Goal: Transaction & Acquisition: Purchase product/service

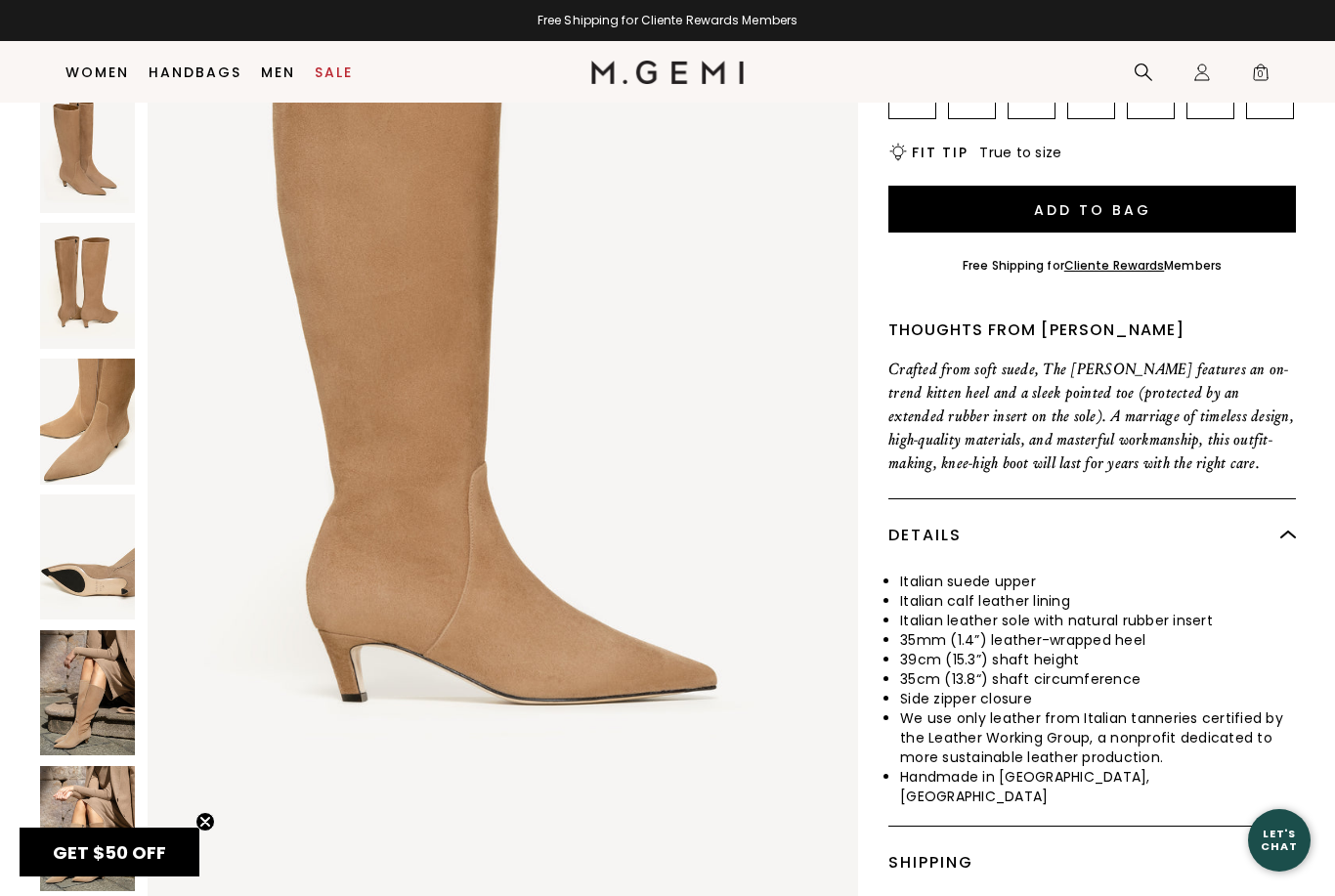
scroll to position [490, 0]
click at [92, 634] on img at bounding box center [87, 693] width 95 height 126
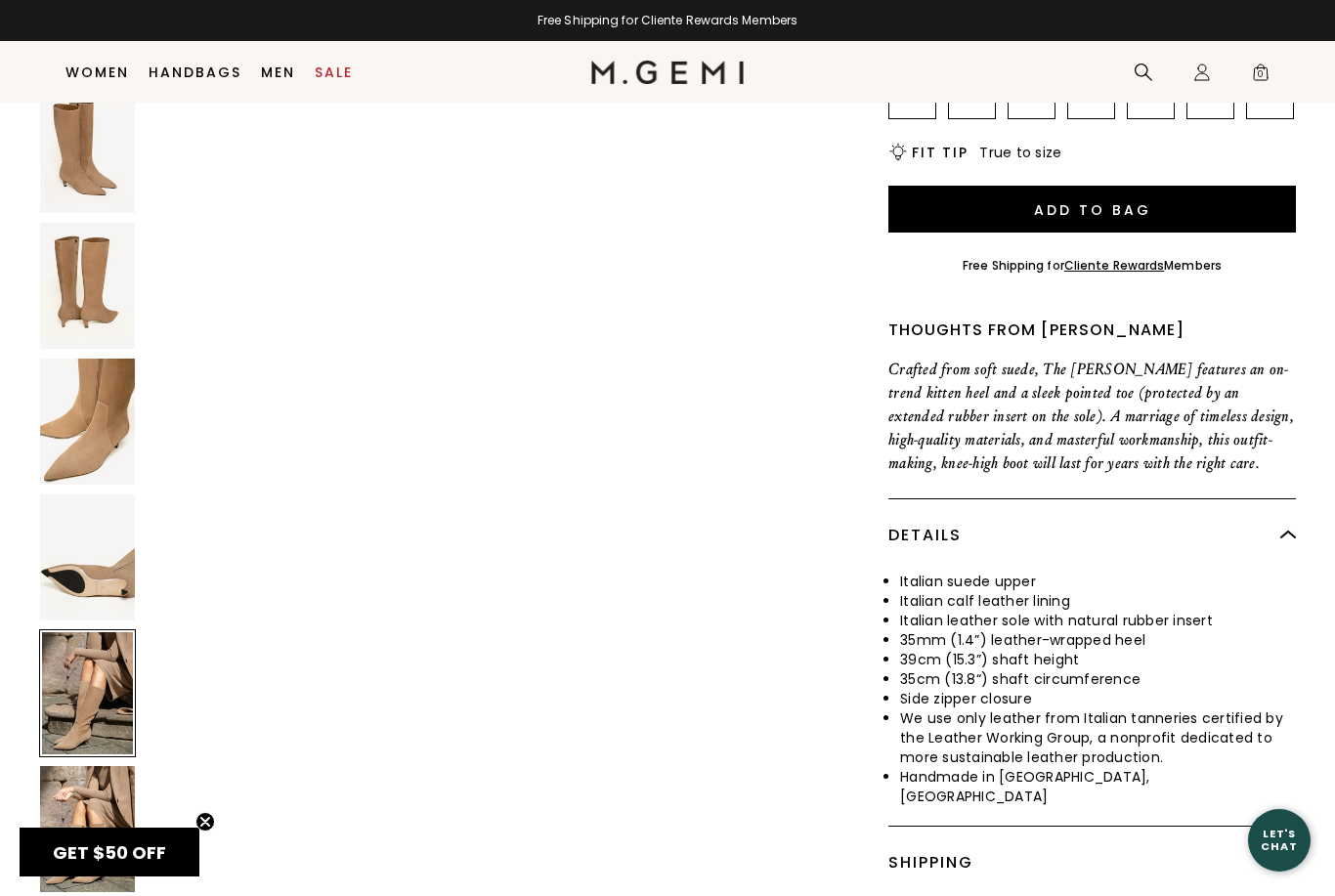
scroll to position [4837, 0]
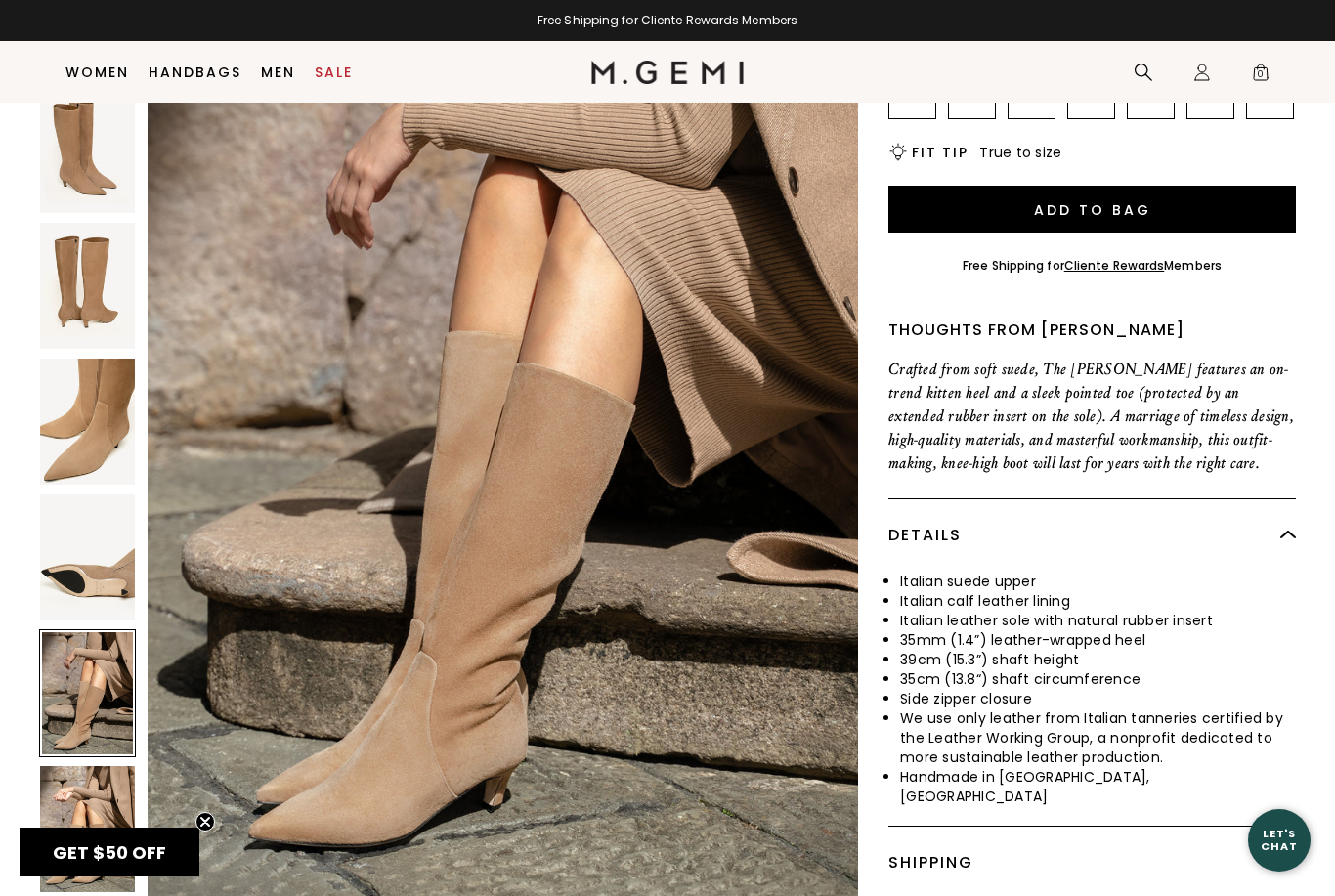
click at [110, 765] on img at bounding box center [87, 828] width 95 height 126
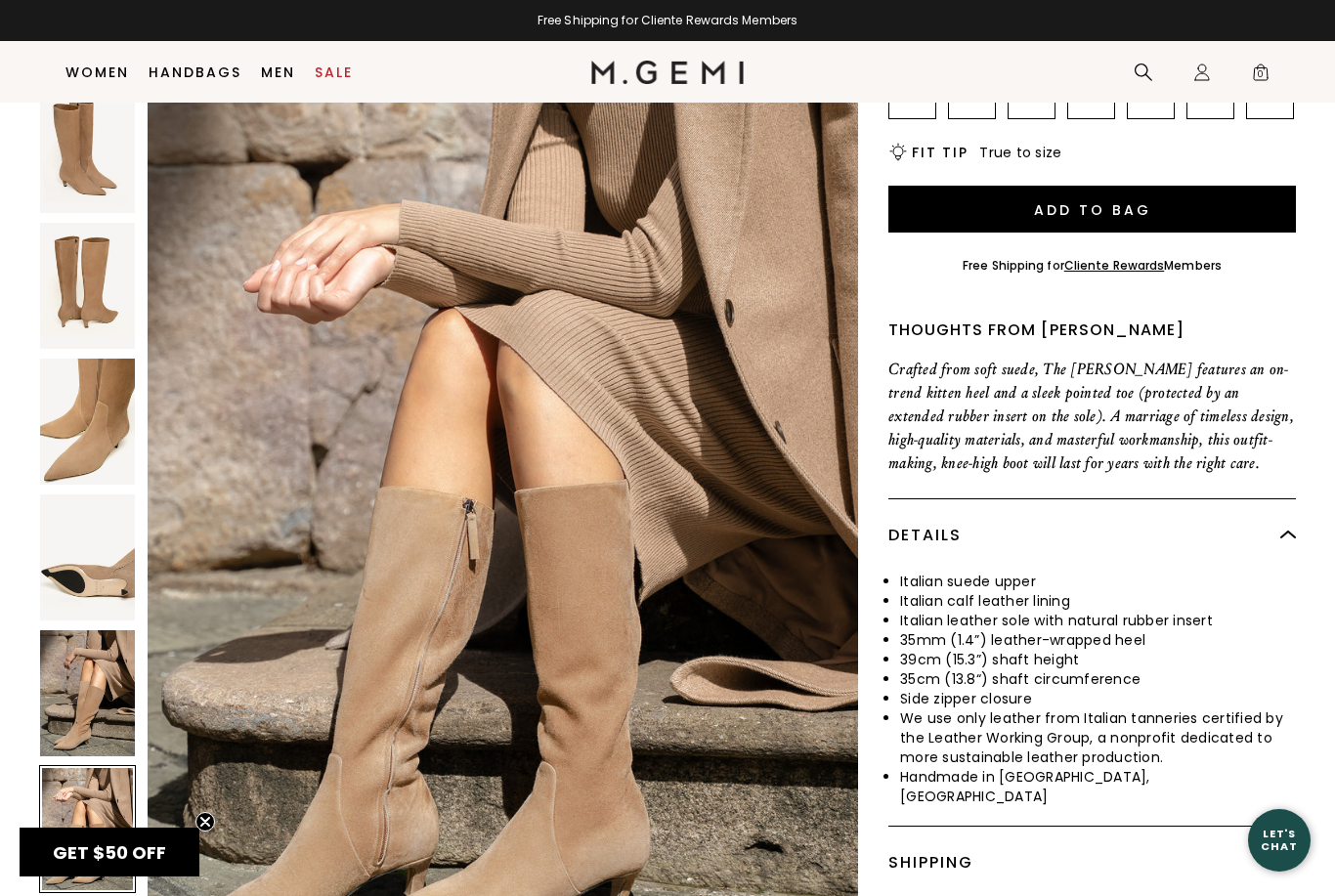
scroll to position [5805, 0]
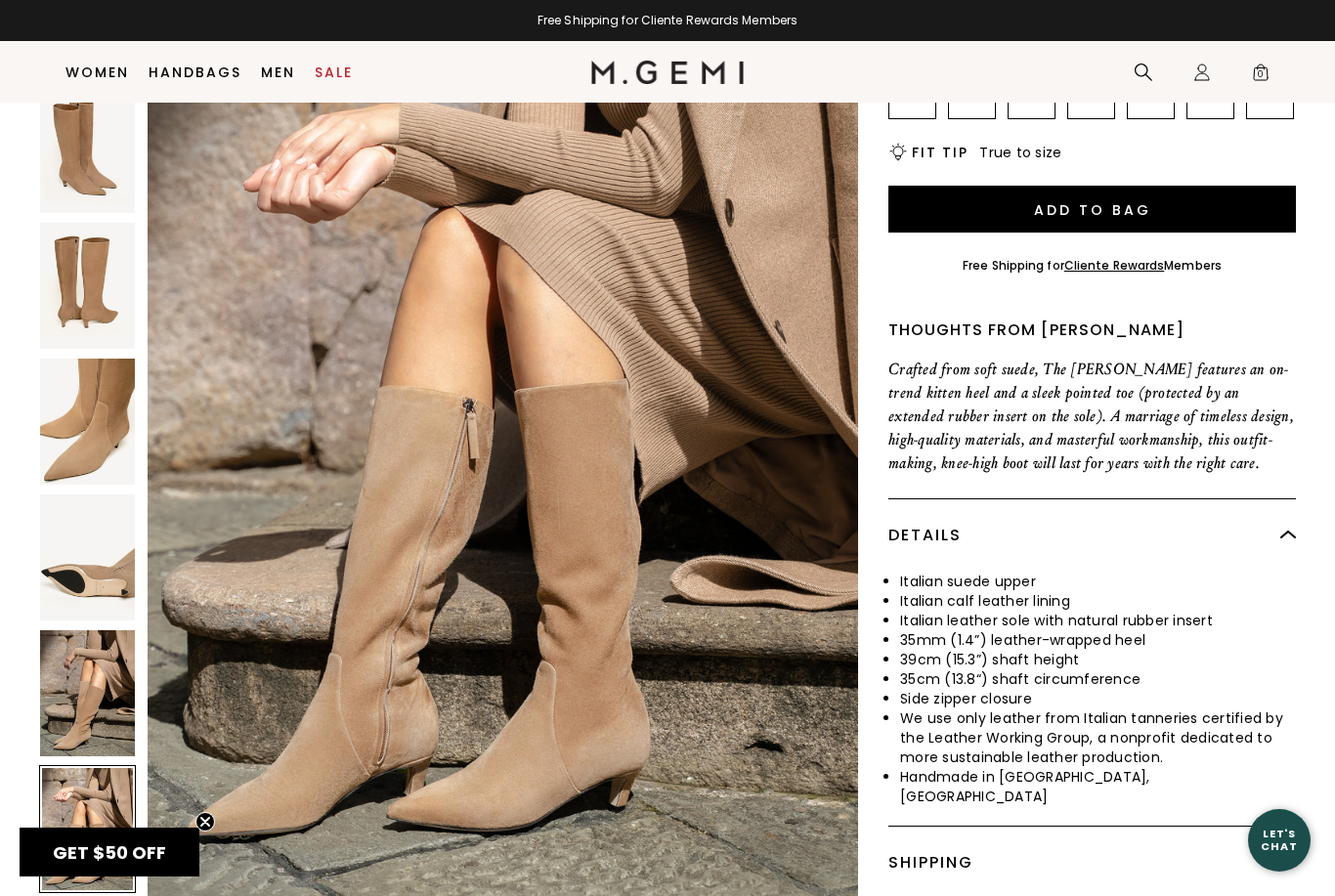
click at [105, 516] on img at bounding box center [87, 557] width 95 height 126
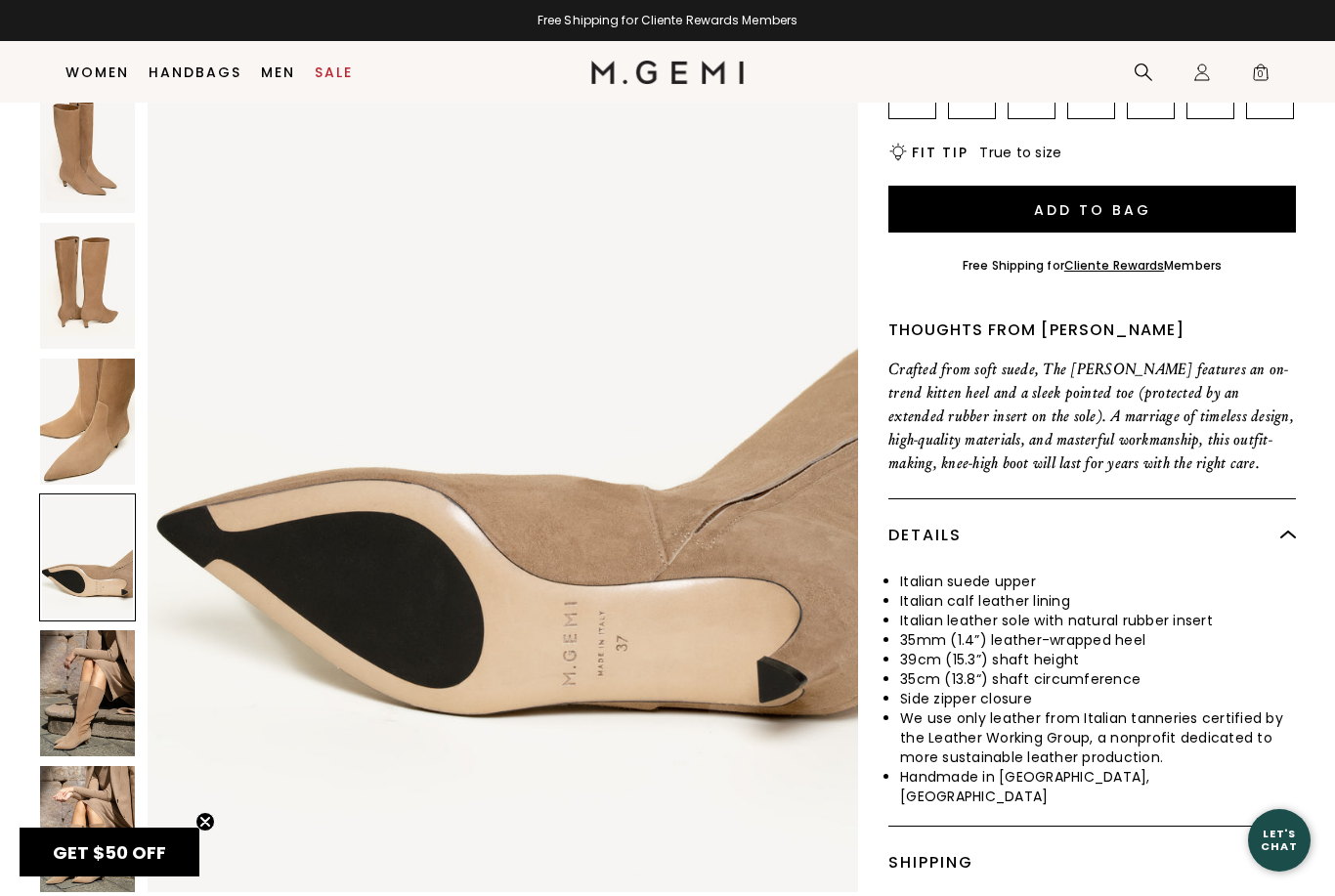
scroll to position [3870, 0]
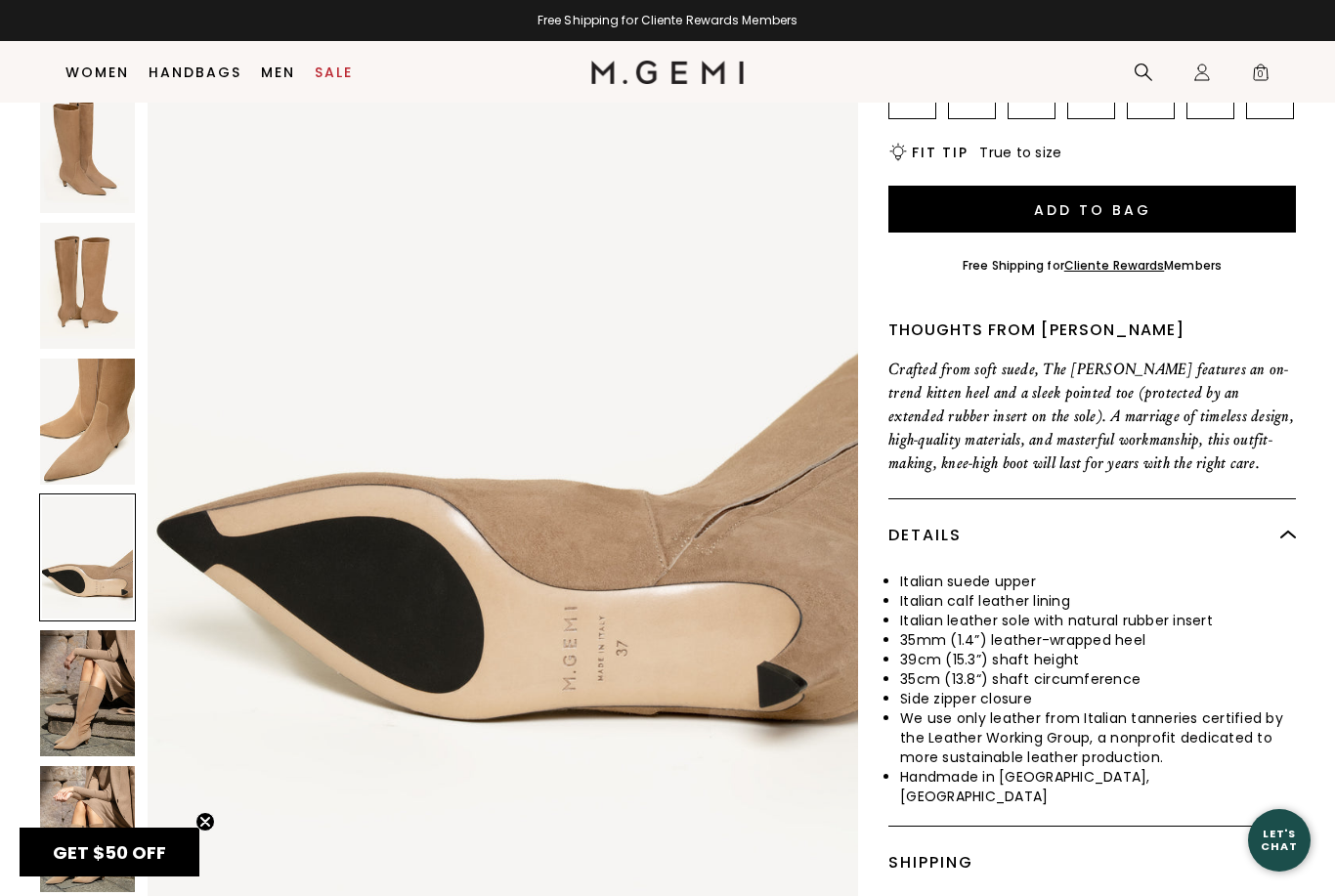
click at [105, 358] on img at bounding box center [87, 421] width 95 height 126
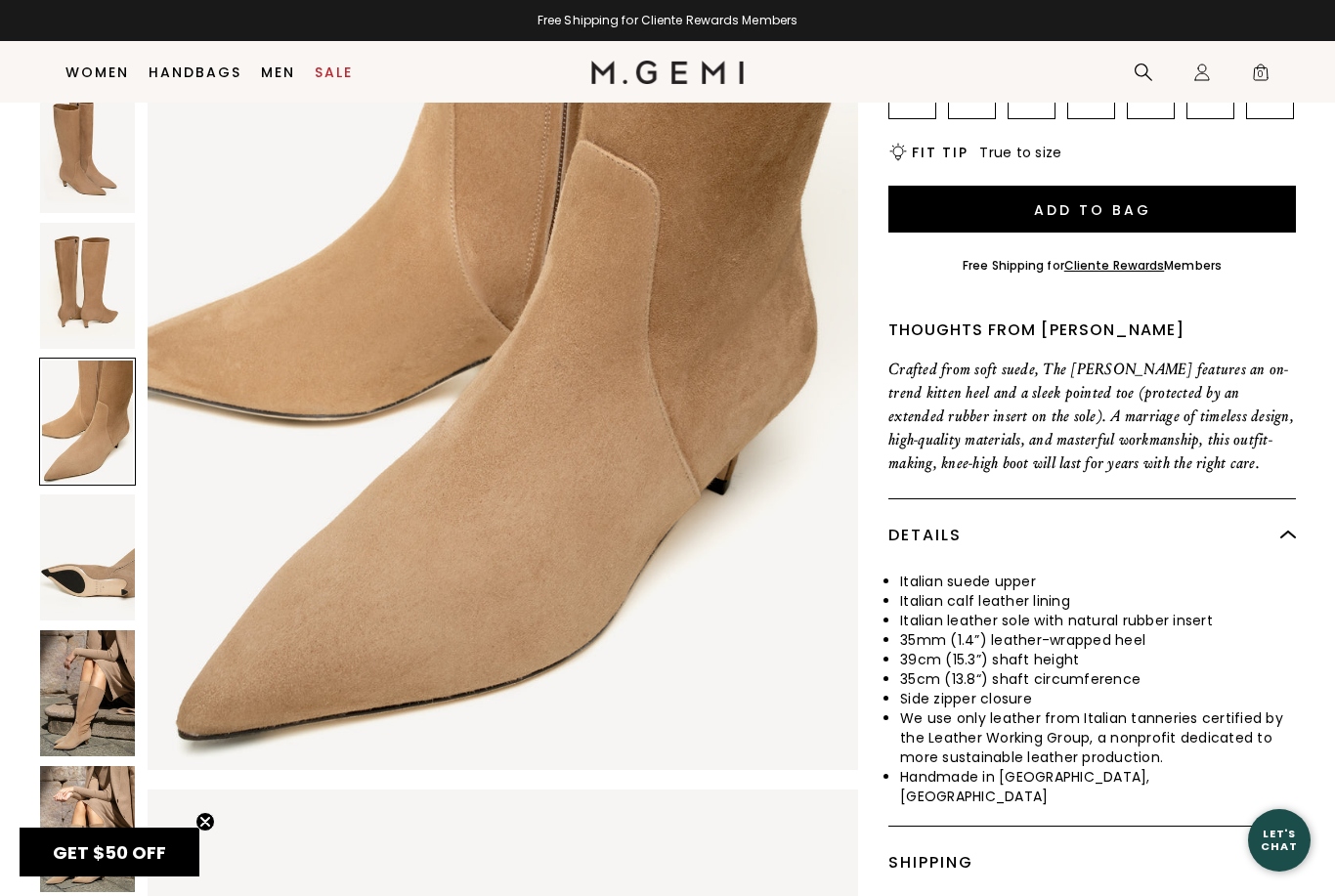
scroll to position [2903, 0]
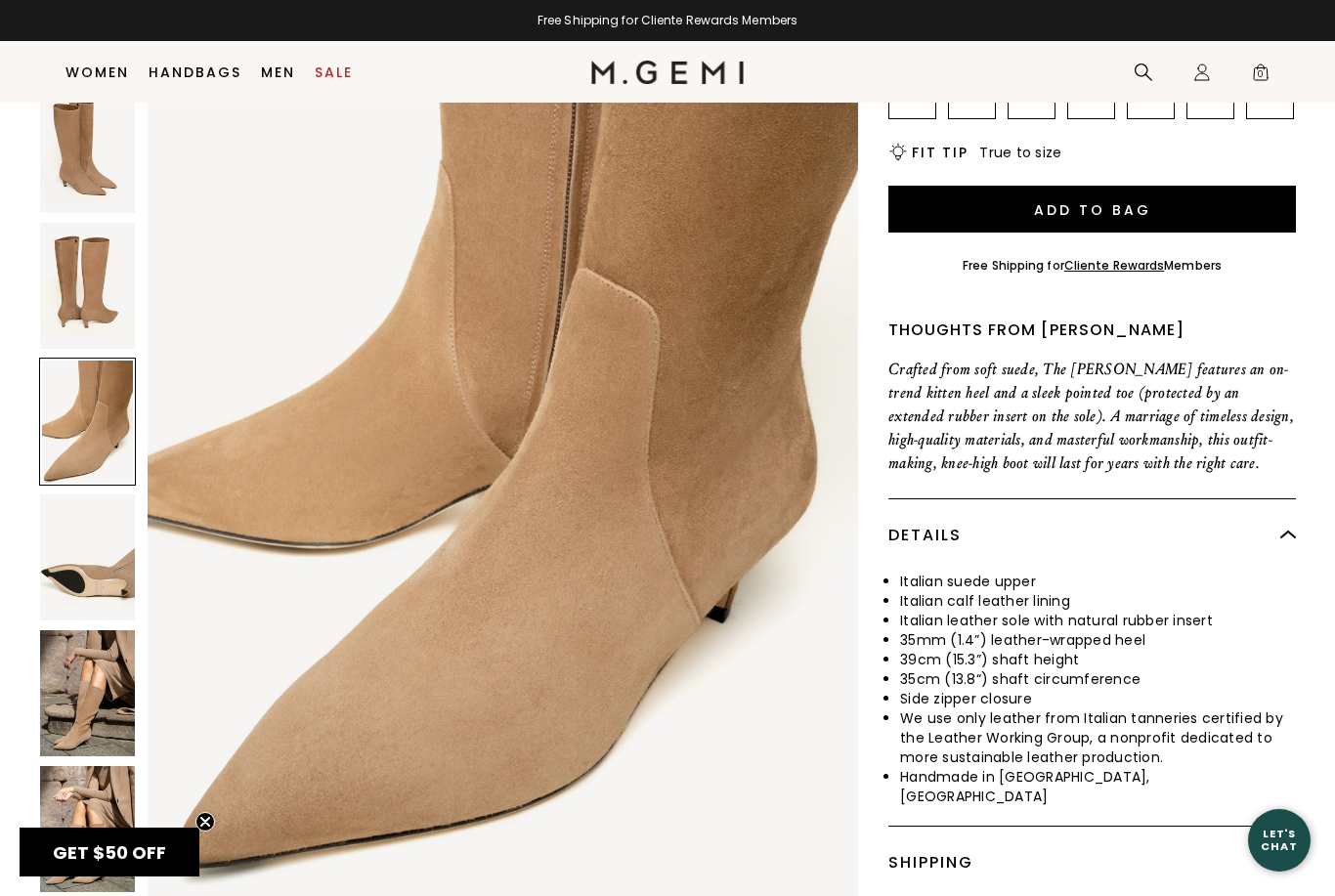
click at [91, 223] on img at bounding box center [87, 285] width 95 height 126
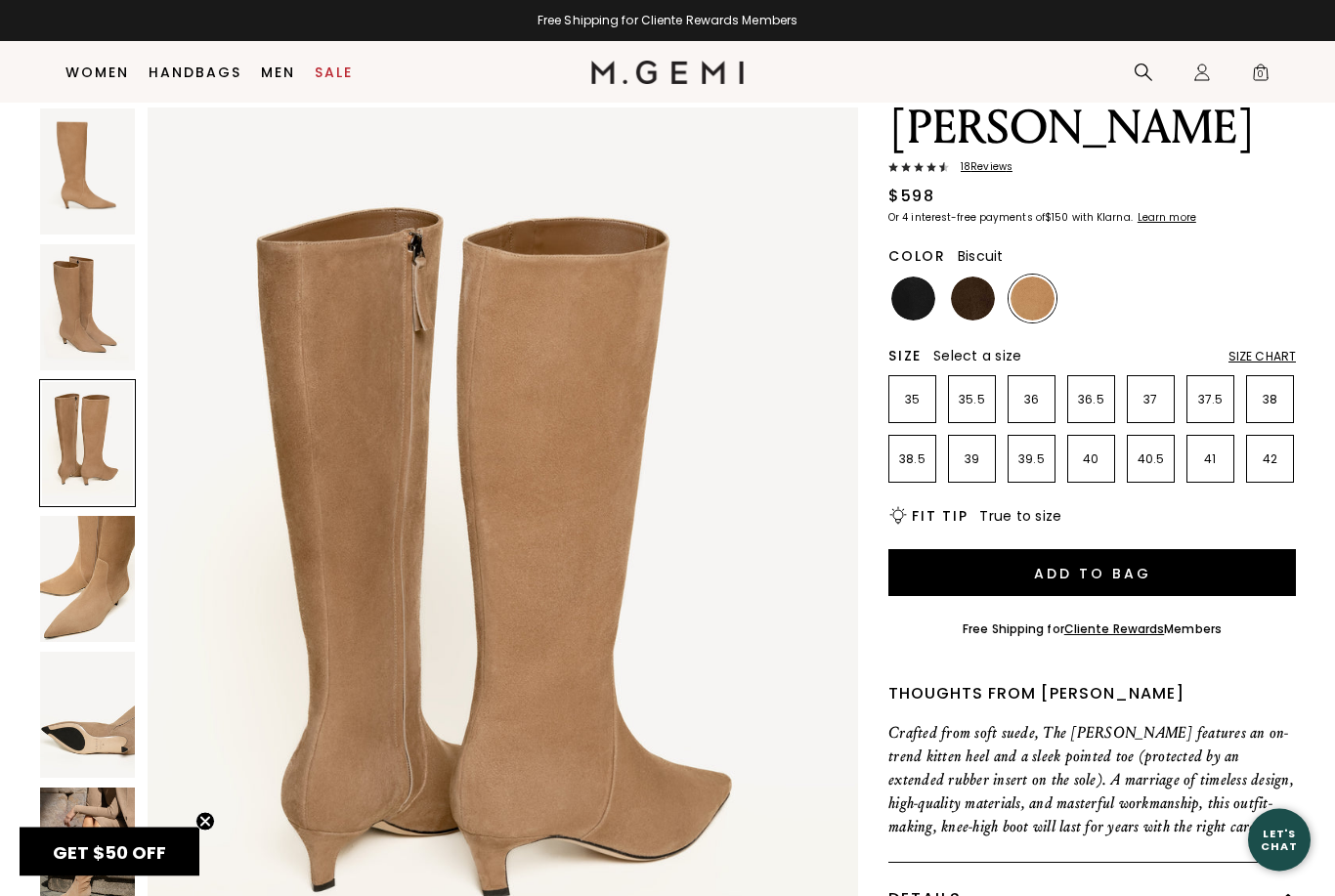
scroll to position [0, 0]
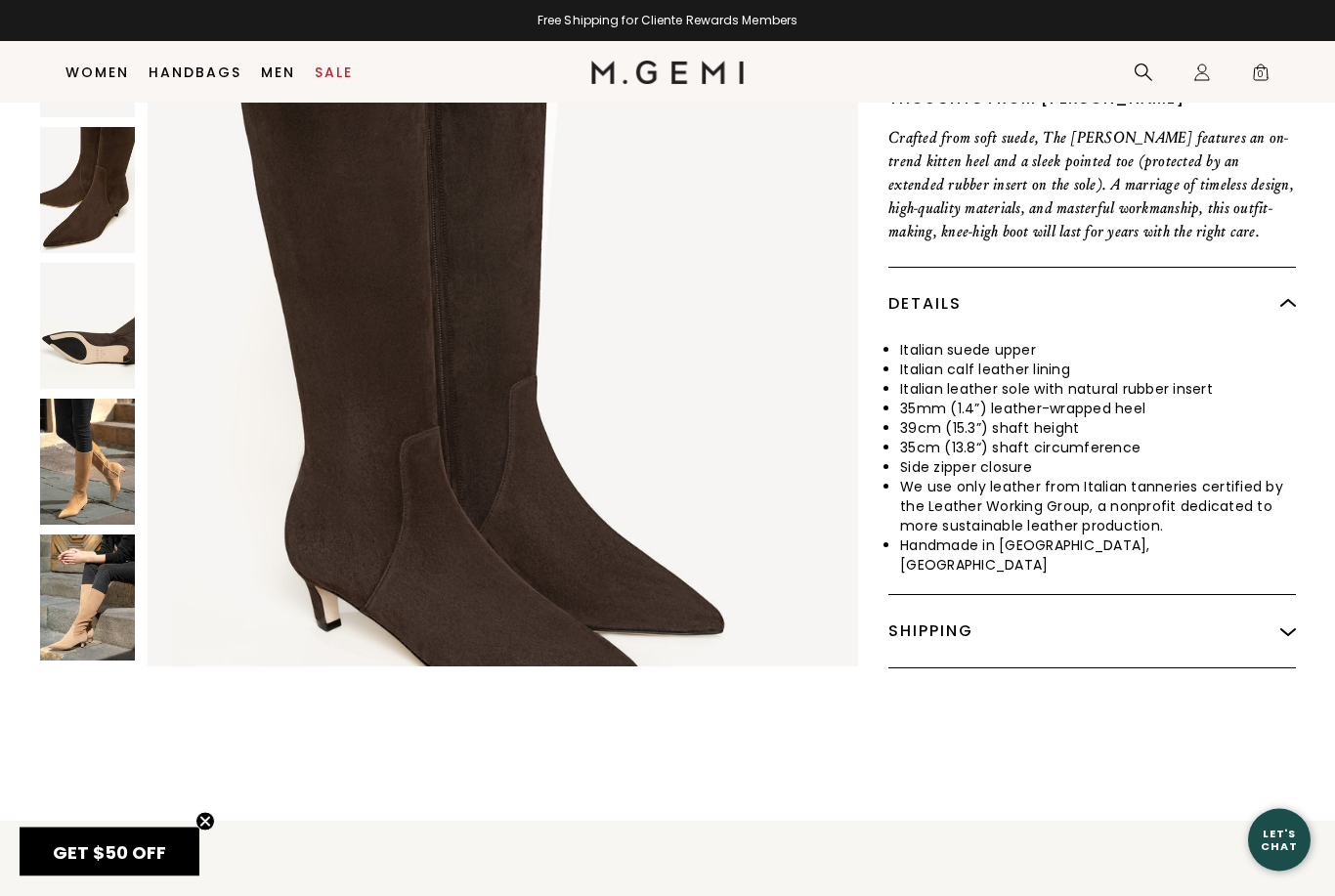
scroll to position [725, 0]
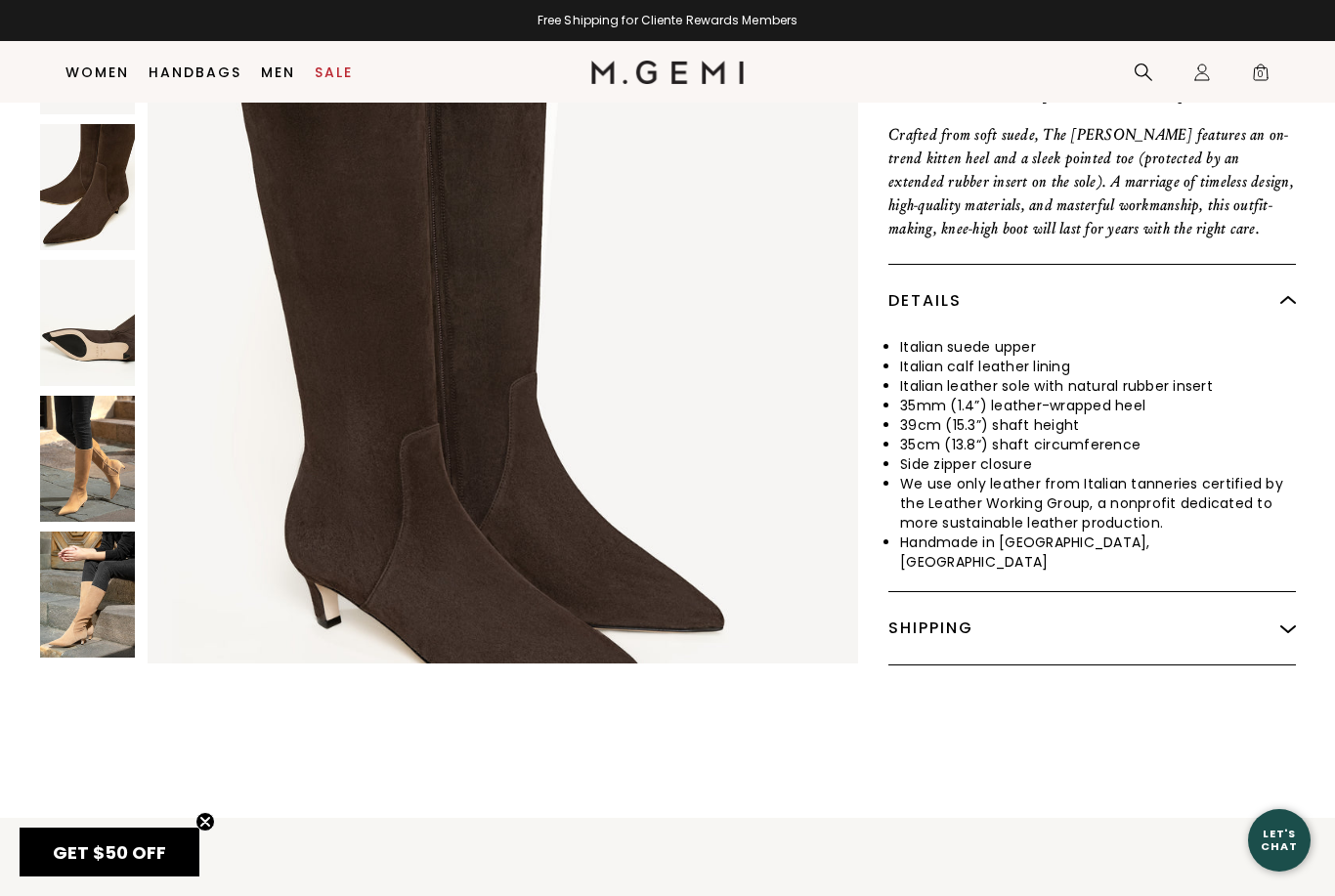
click at [93, 531] on img at bounding box center [87, 594] width 95 height 126
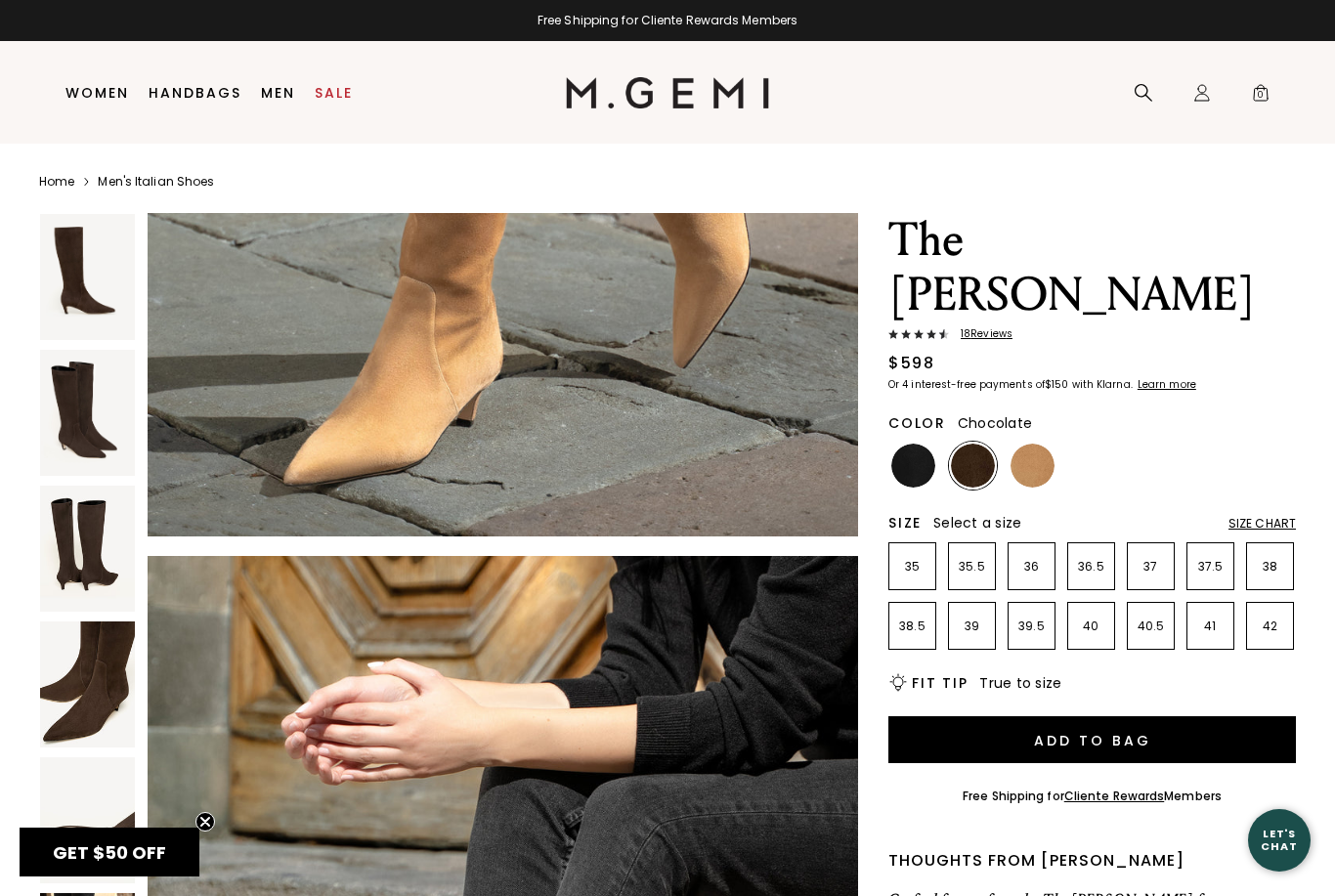
scroll to position [0, 0]
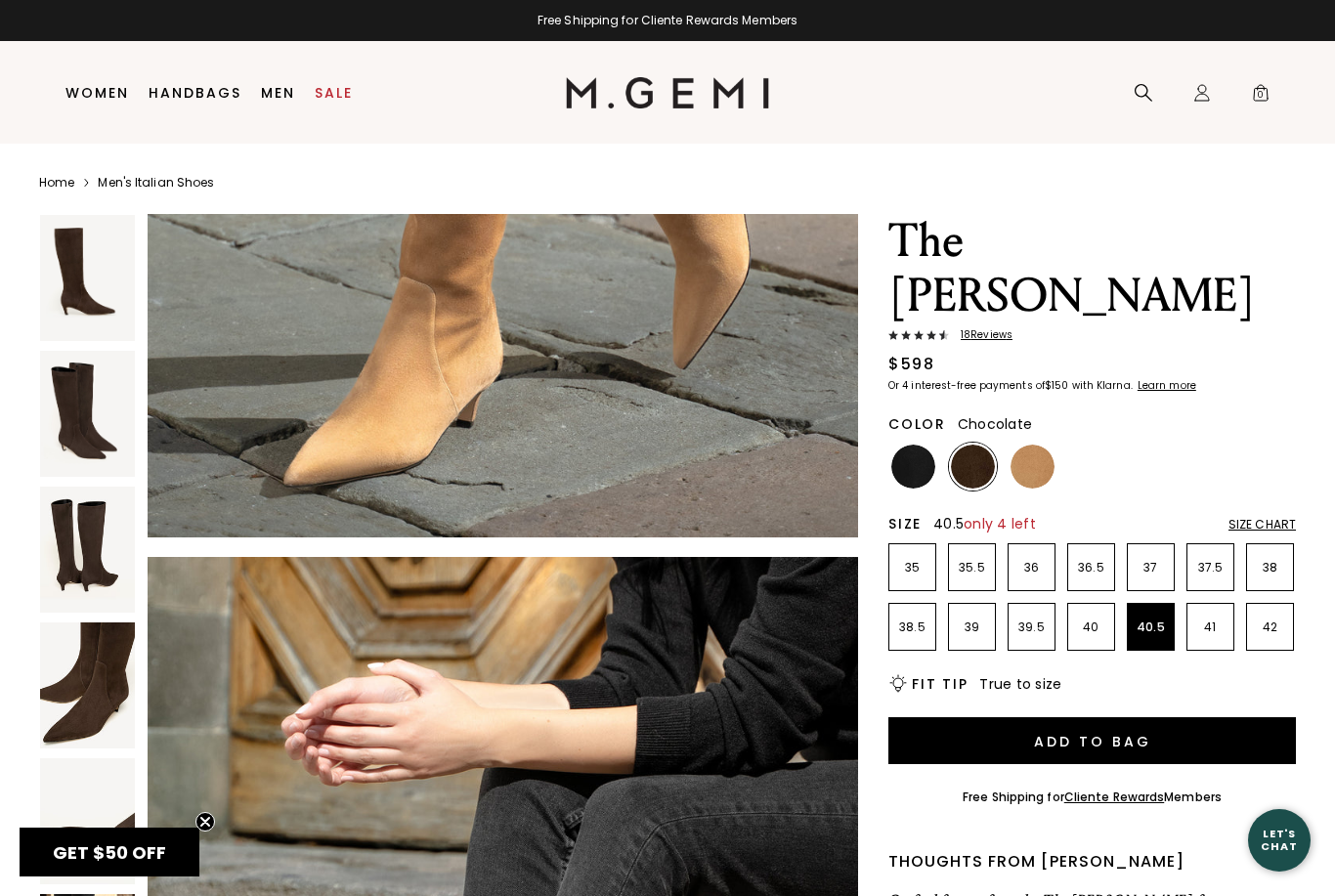
click at [1154, 620] on p "40.5" at bounding box center [1151, 628] width 46 height 16
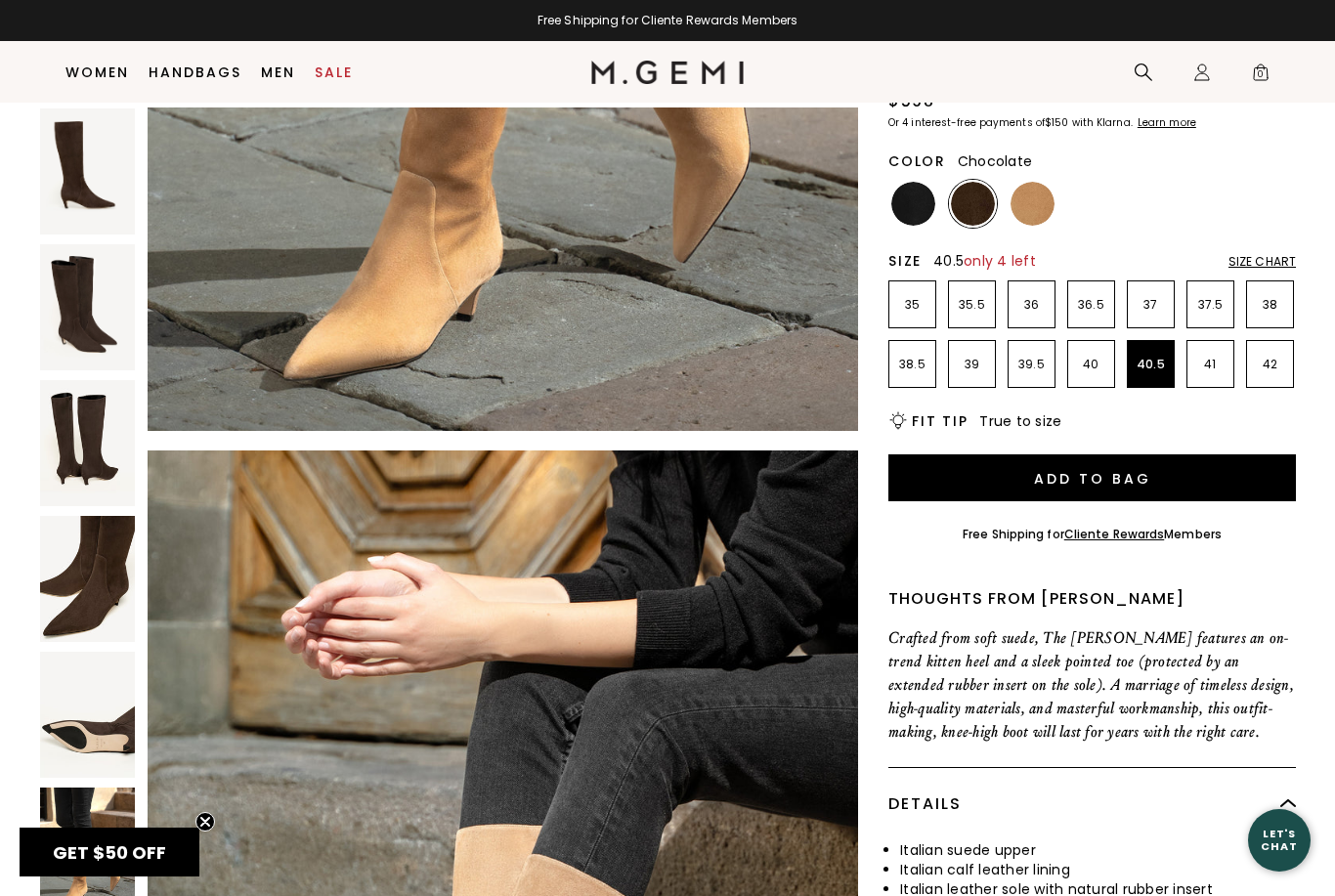
scroll to position [226, 0]
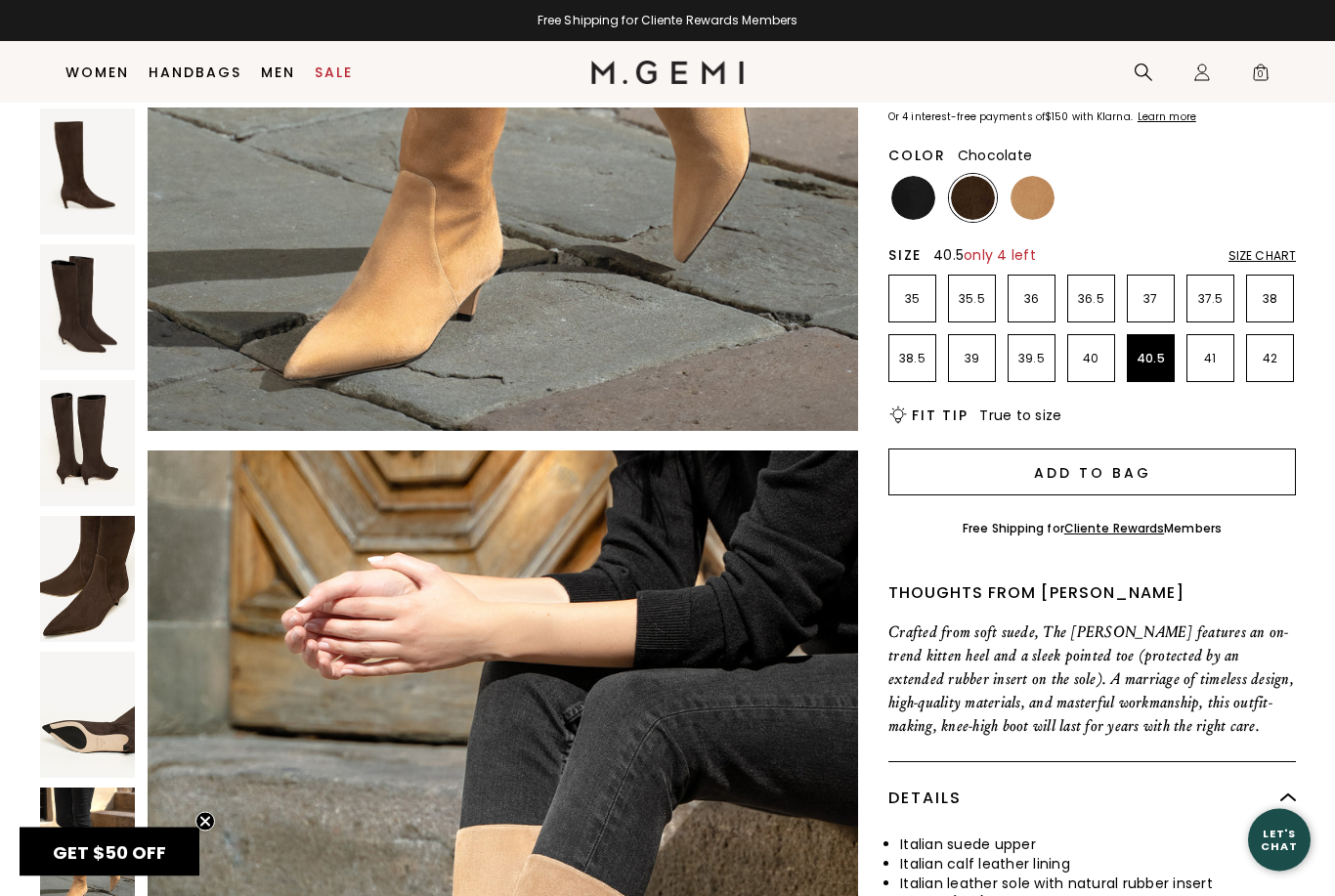
click at [1179, 450] on button "Add to Bag" at bounding box center [1093, 473] width 408 height 47
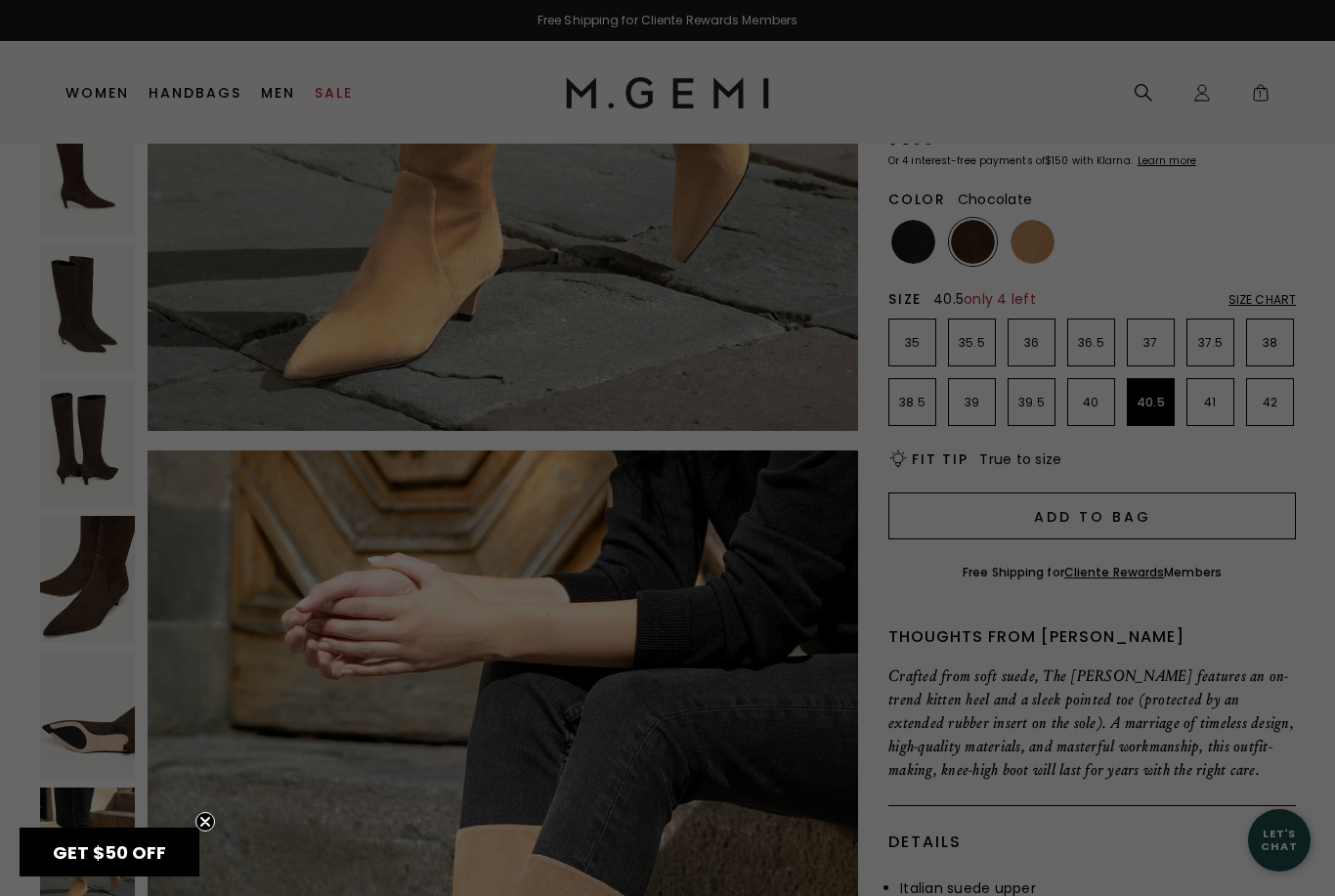
scroll to position [0, 0]
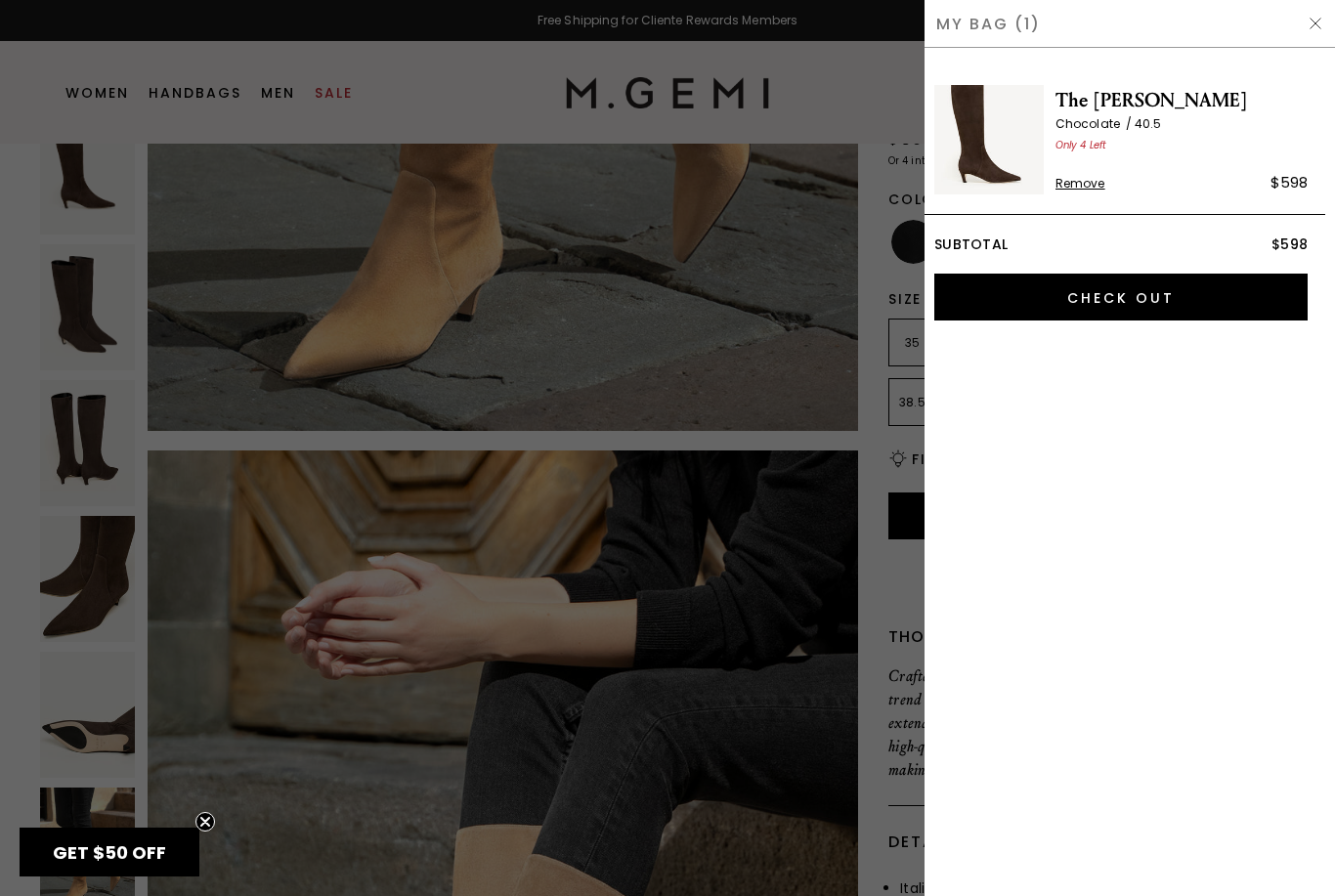
click at [1319, 24] on img at bounding box center [1316, 24] width 16 height 16
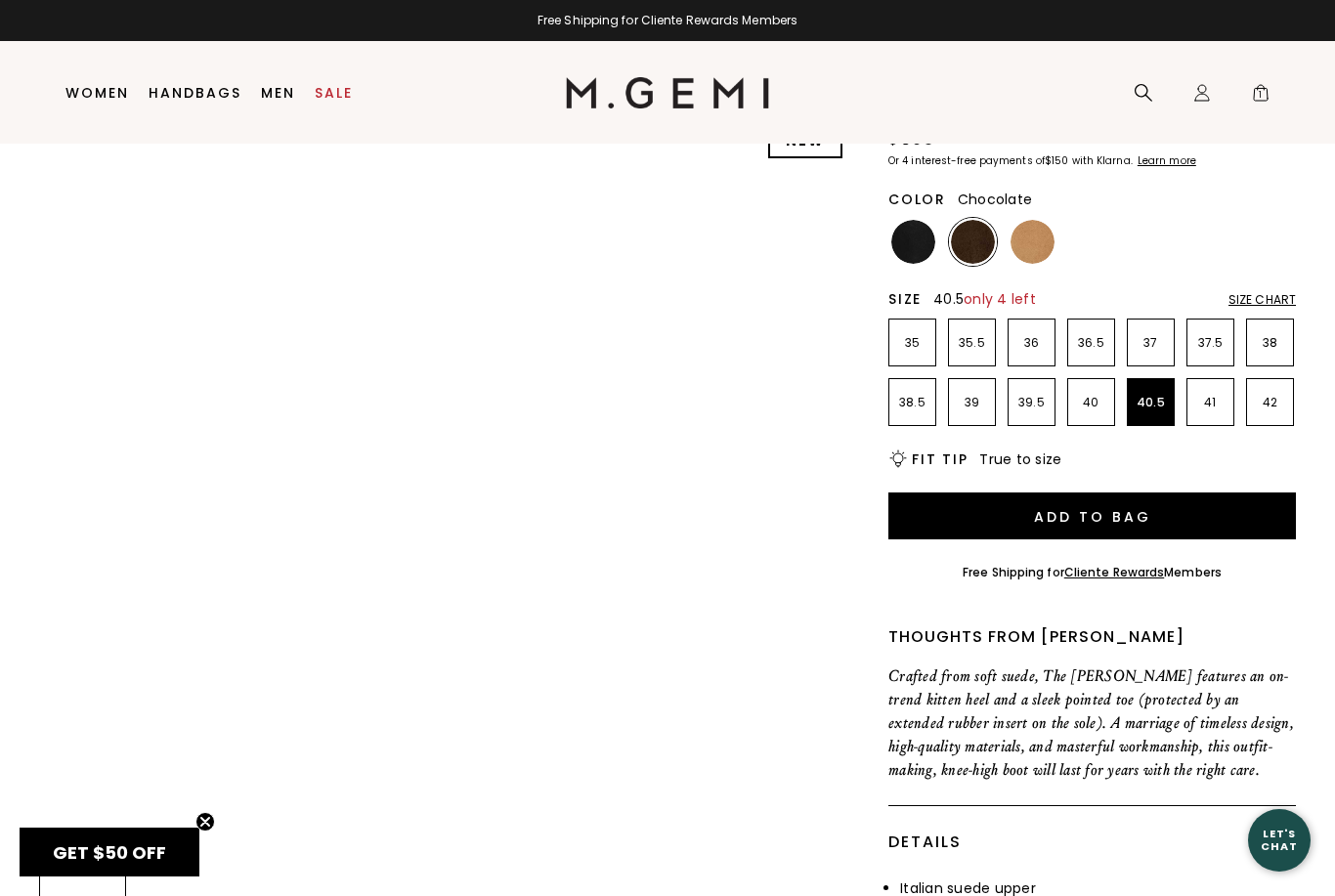
scroll to position [17, 0]
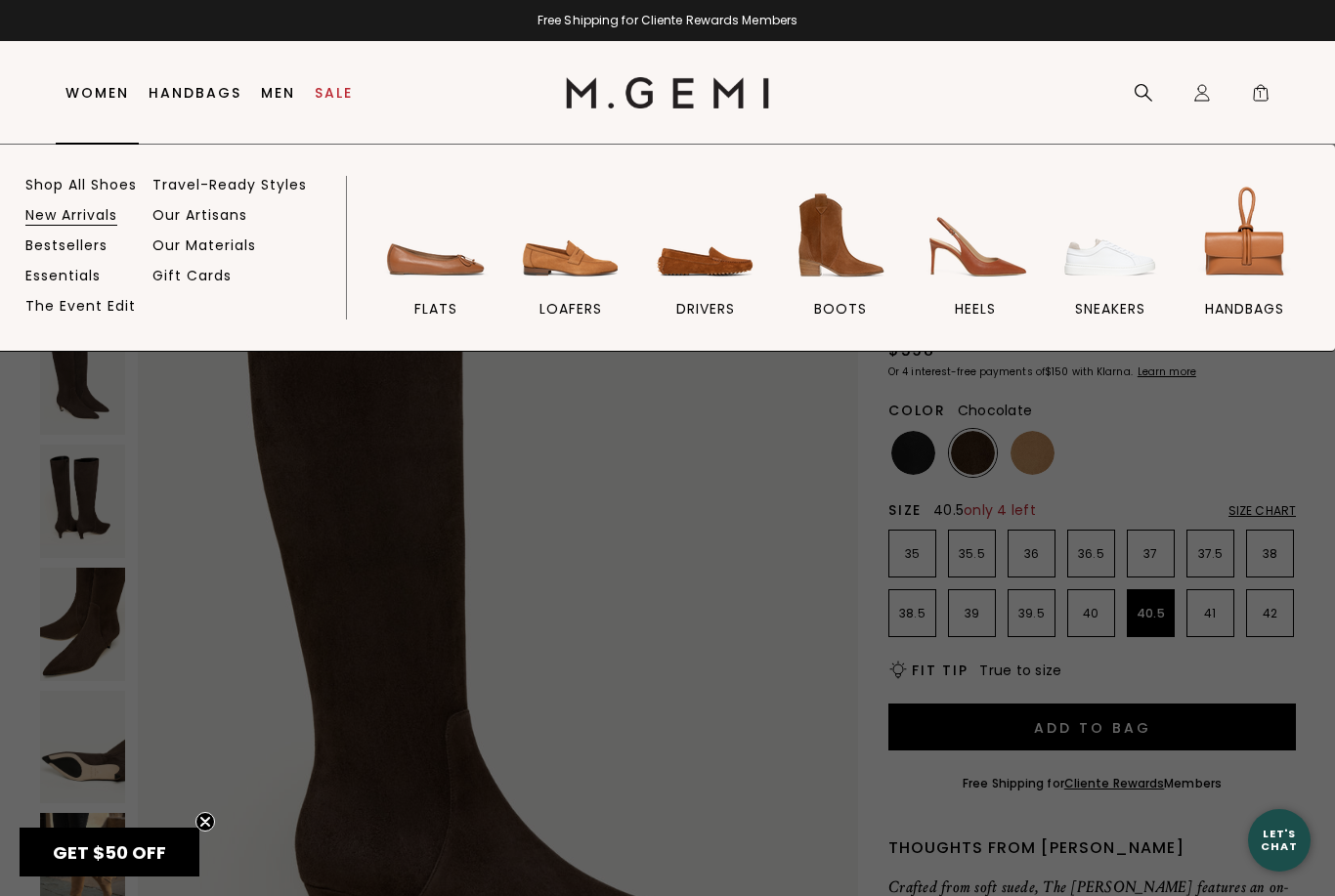
click at [96, 215] on link "New Arrivals" at bounding box center [71, 216] width 92 height 18
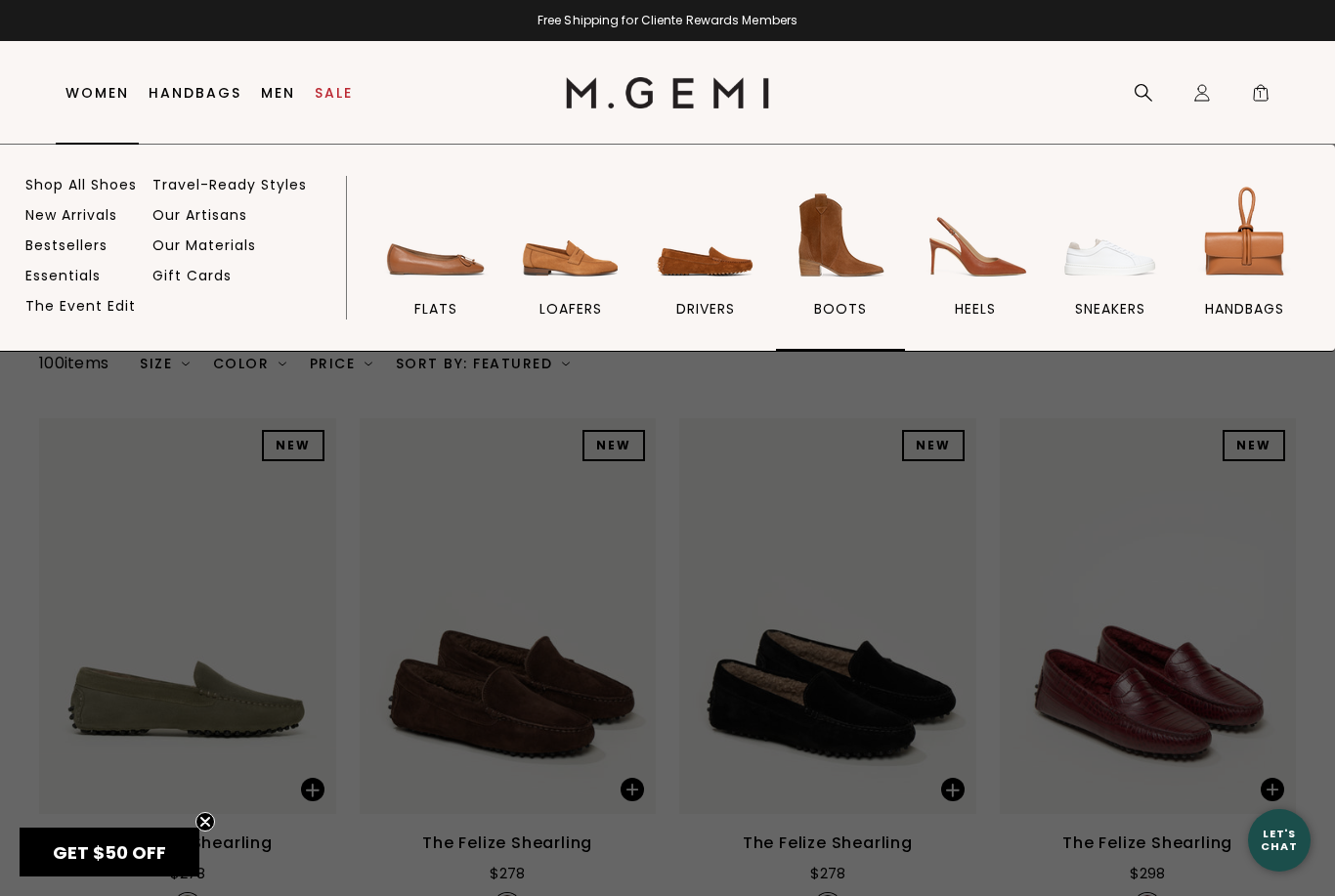
click at [833, 256] on img at bounding box center [841, 235] width 110 height 110
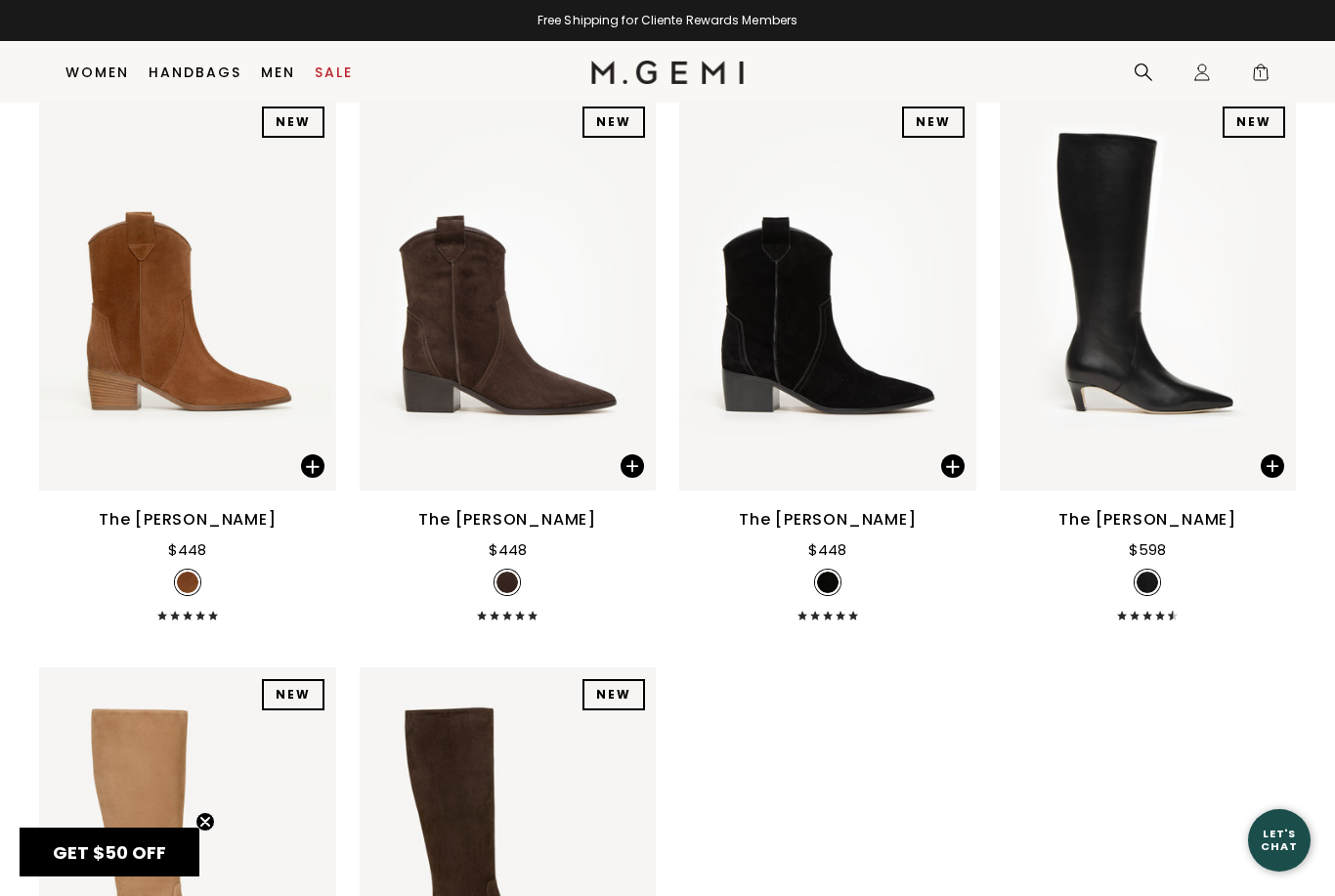
scroll to position [1984, 0]
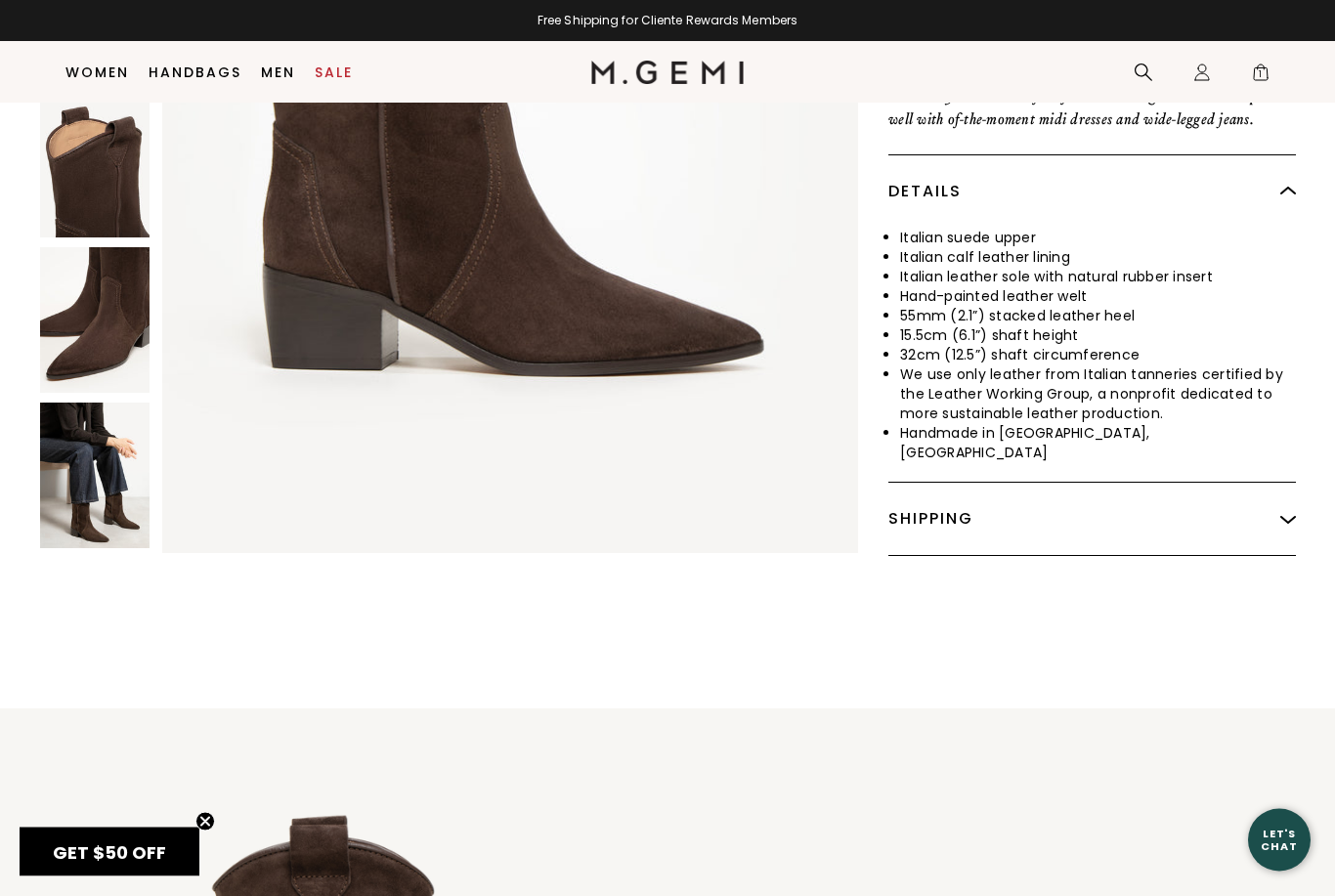
click at [91, 425] on img at bounding box center [95, 477] width 110 height 146
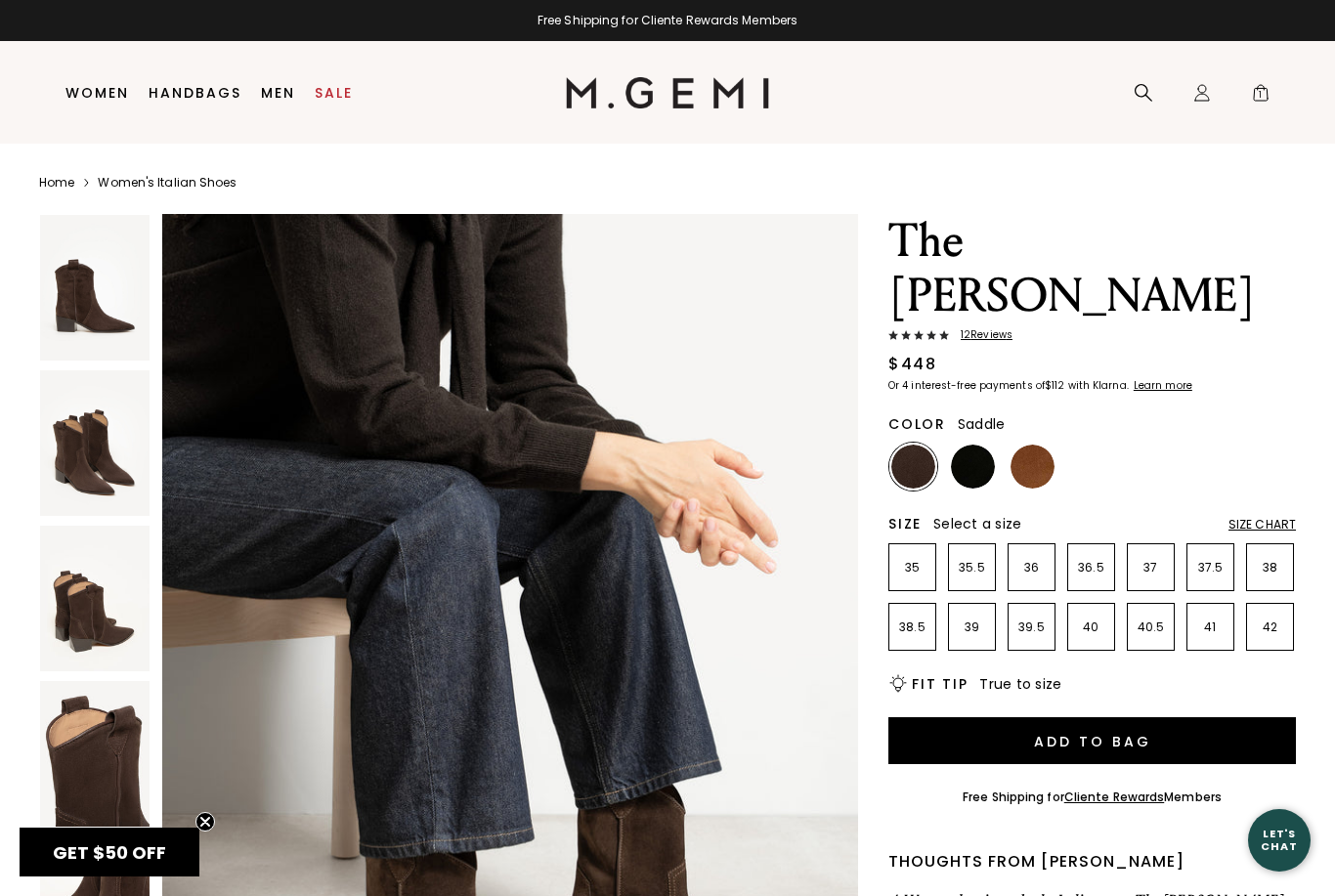
click at [1035, 445] on img at bounding box center [1033, 467] width 44 height 44
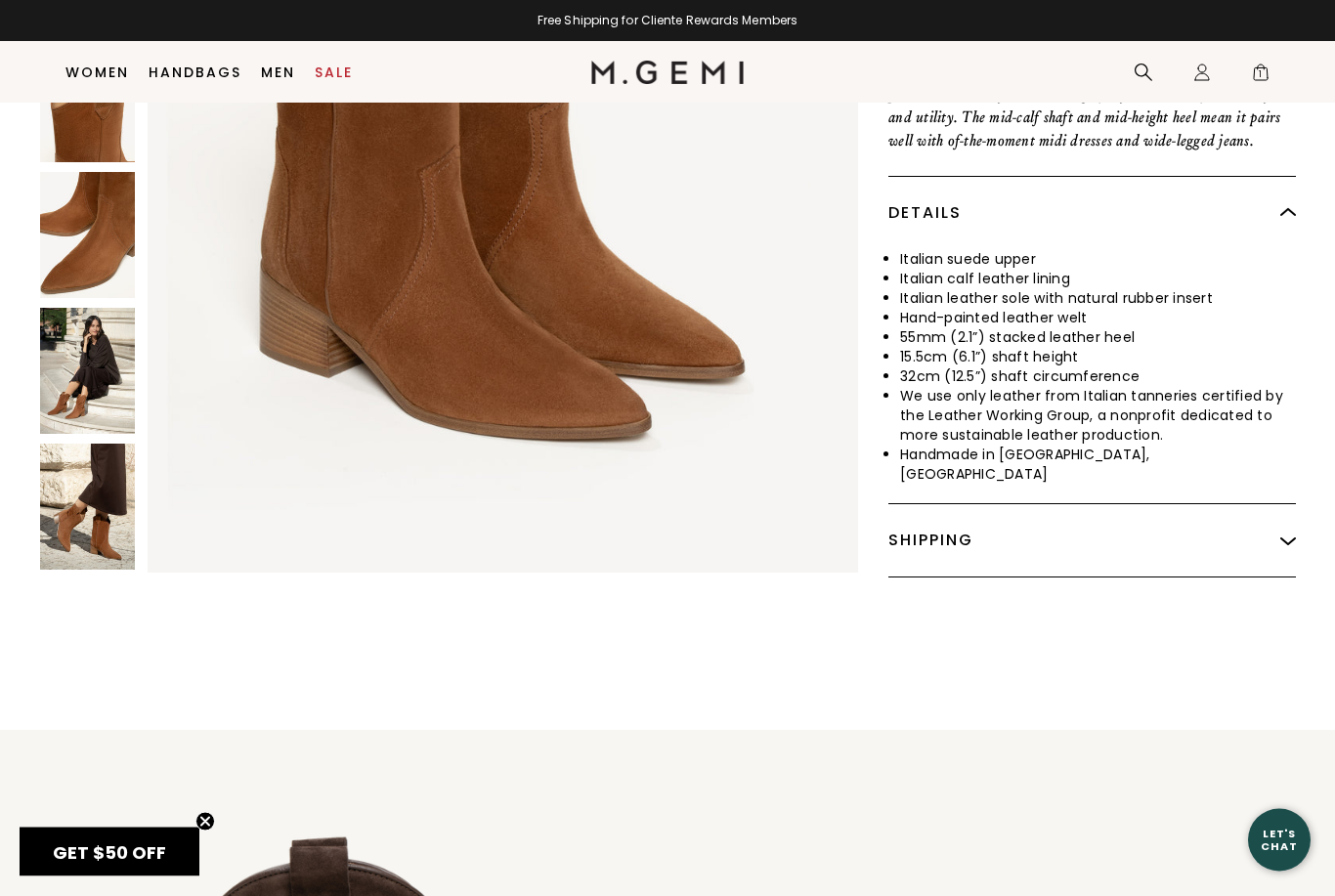
scroll to position [837, 0]
click at [98, 443] on img at bounding box center [87, 506] width 95 height 126
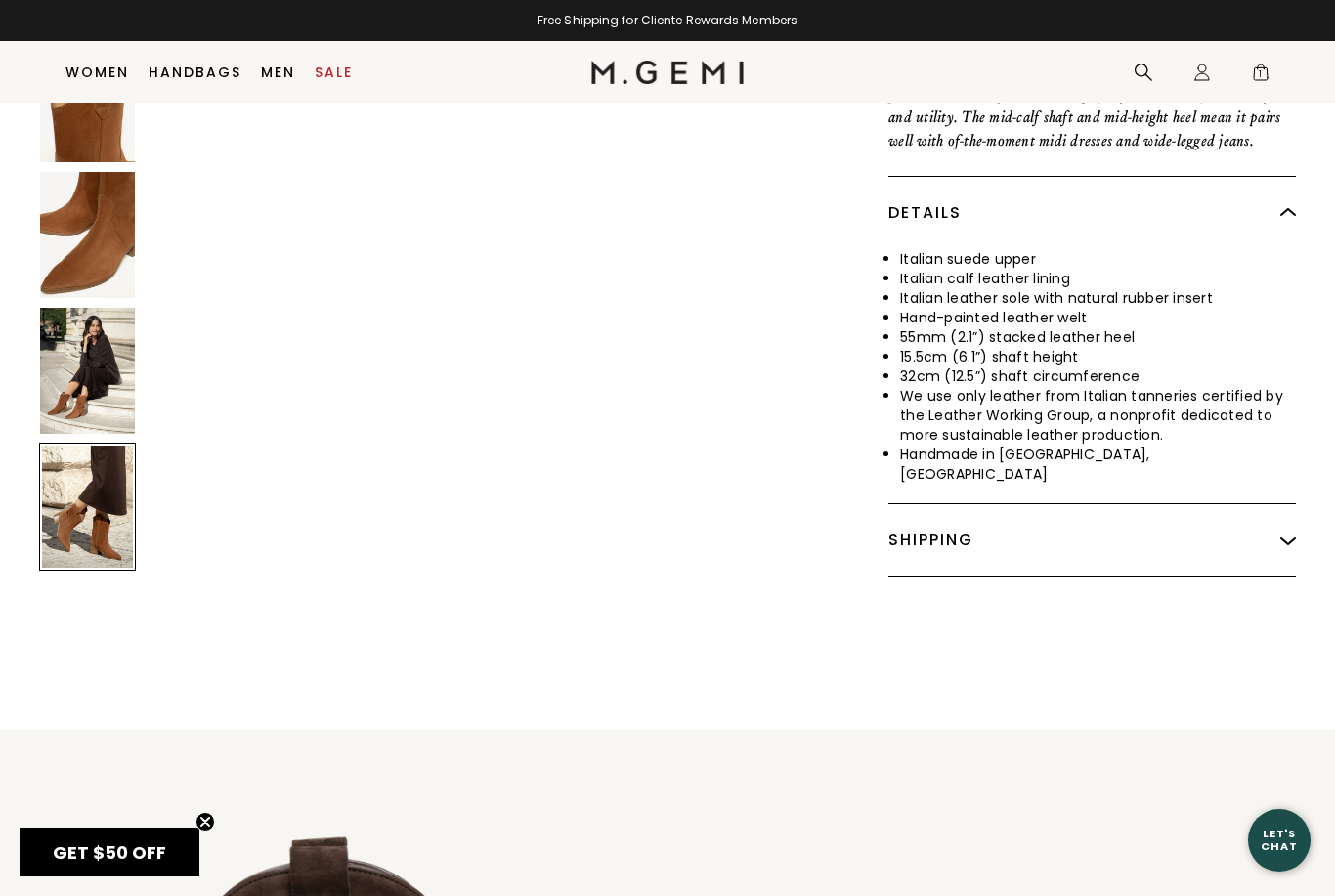
scroll to position [5805, 0]
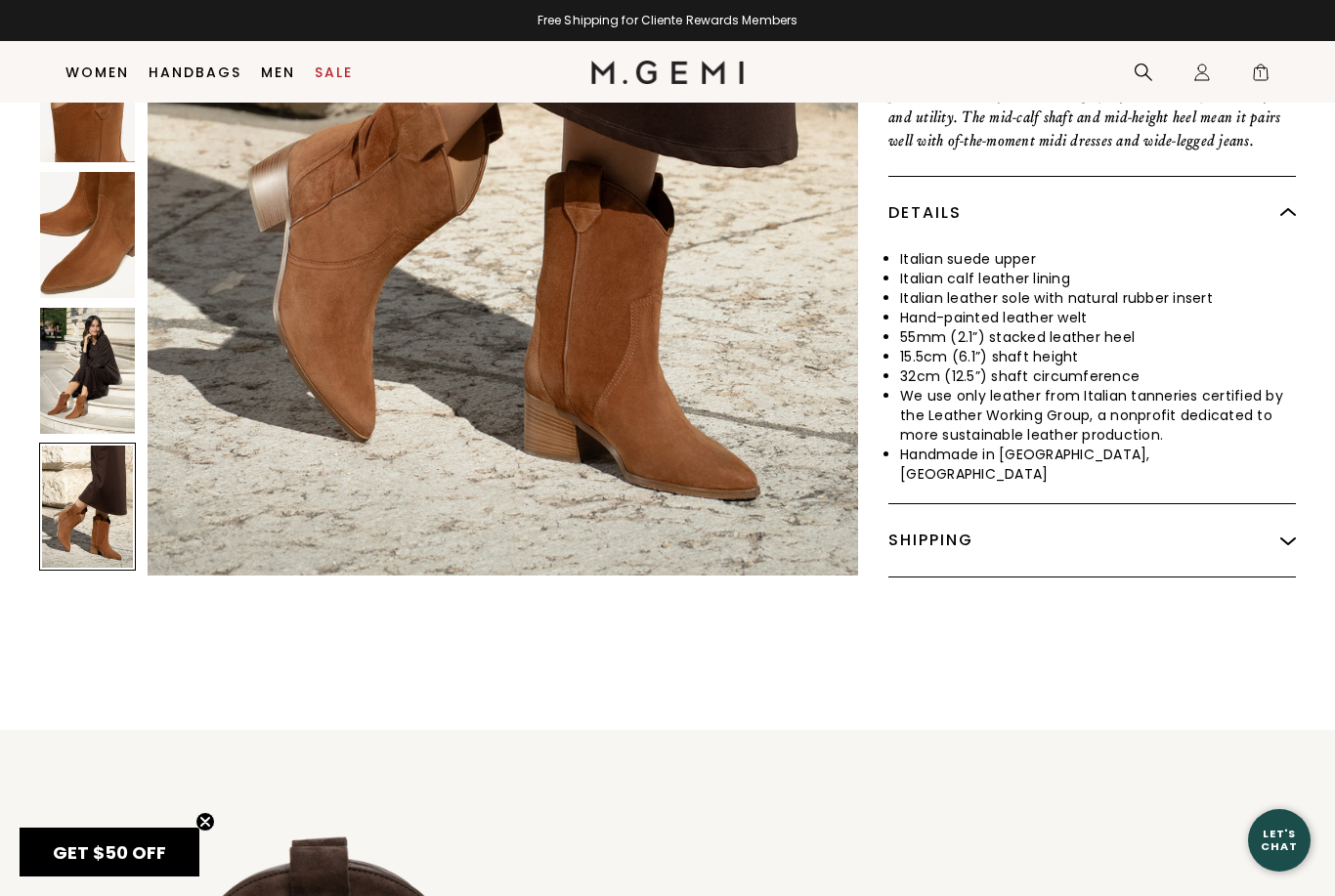
click at [104, 307] on img at bounding box center [87, 370] width 95 height 126
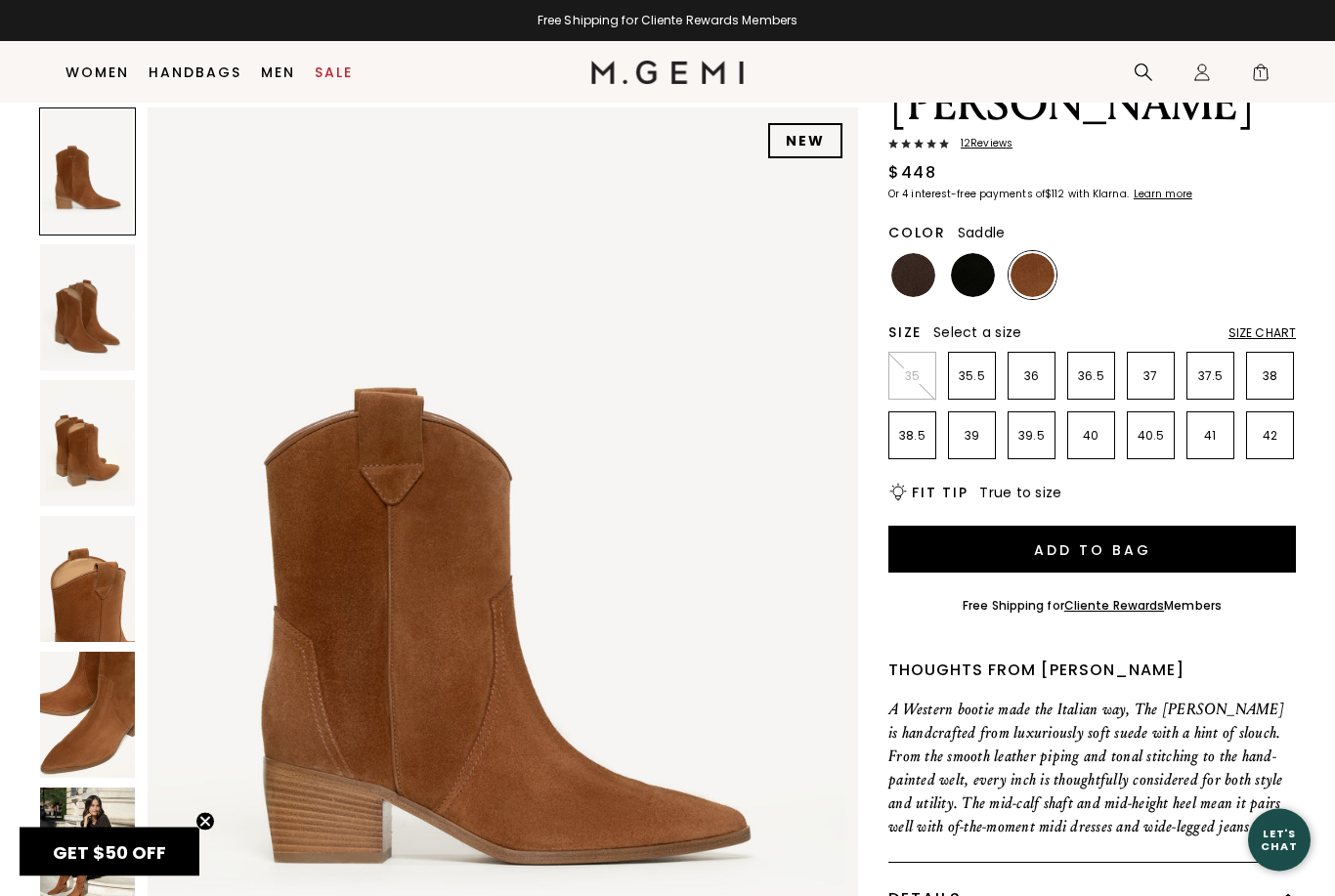
scroll to position [0, 0]
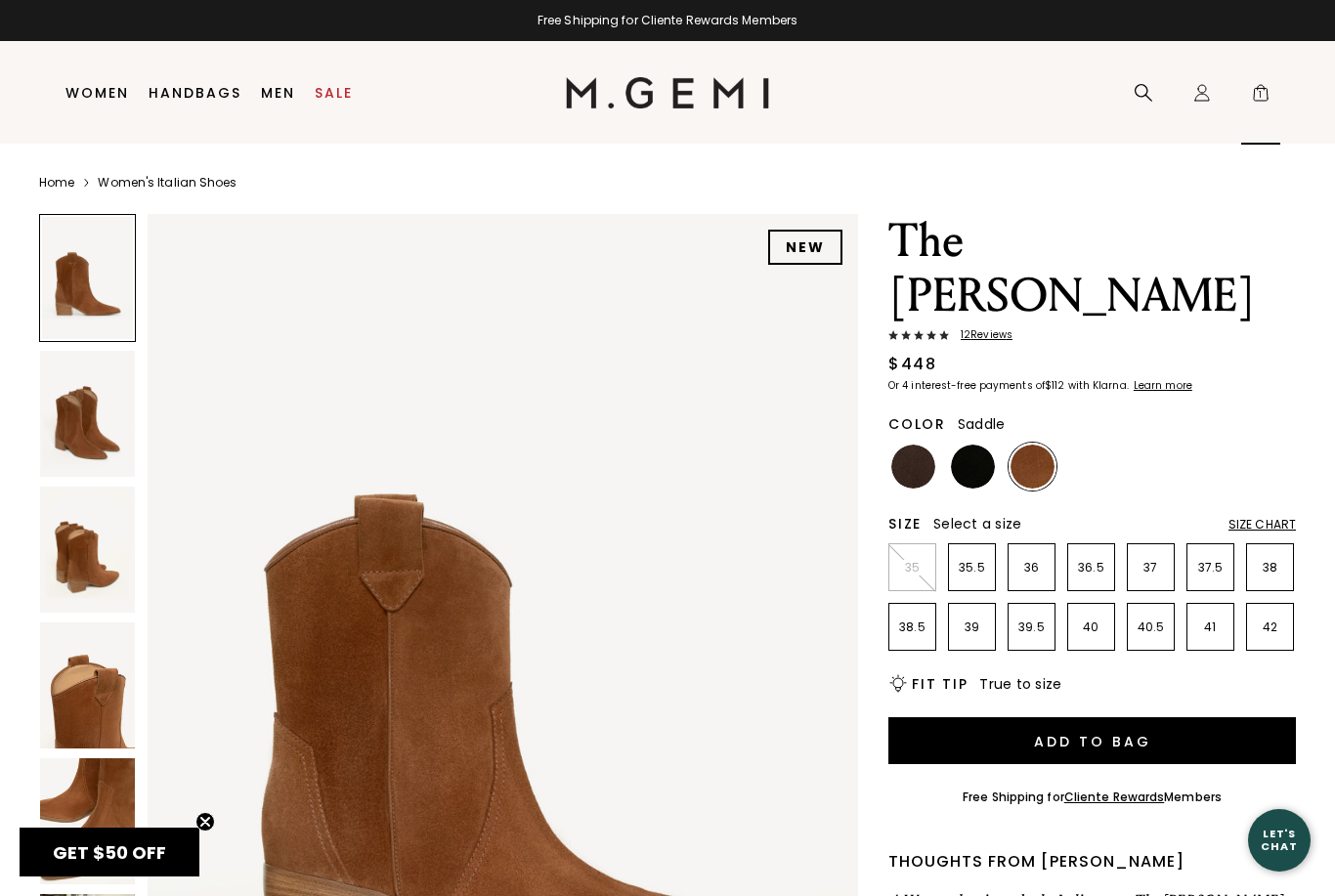
click at [1263, 101] on span "1" at bounding box center [1261, 97] width 20 height 20
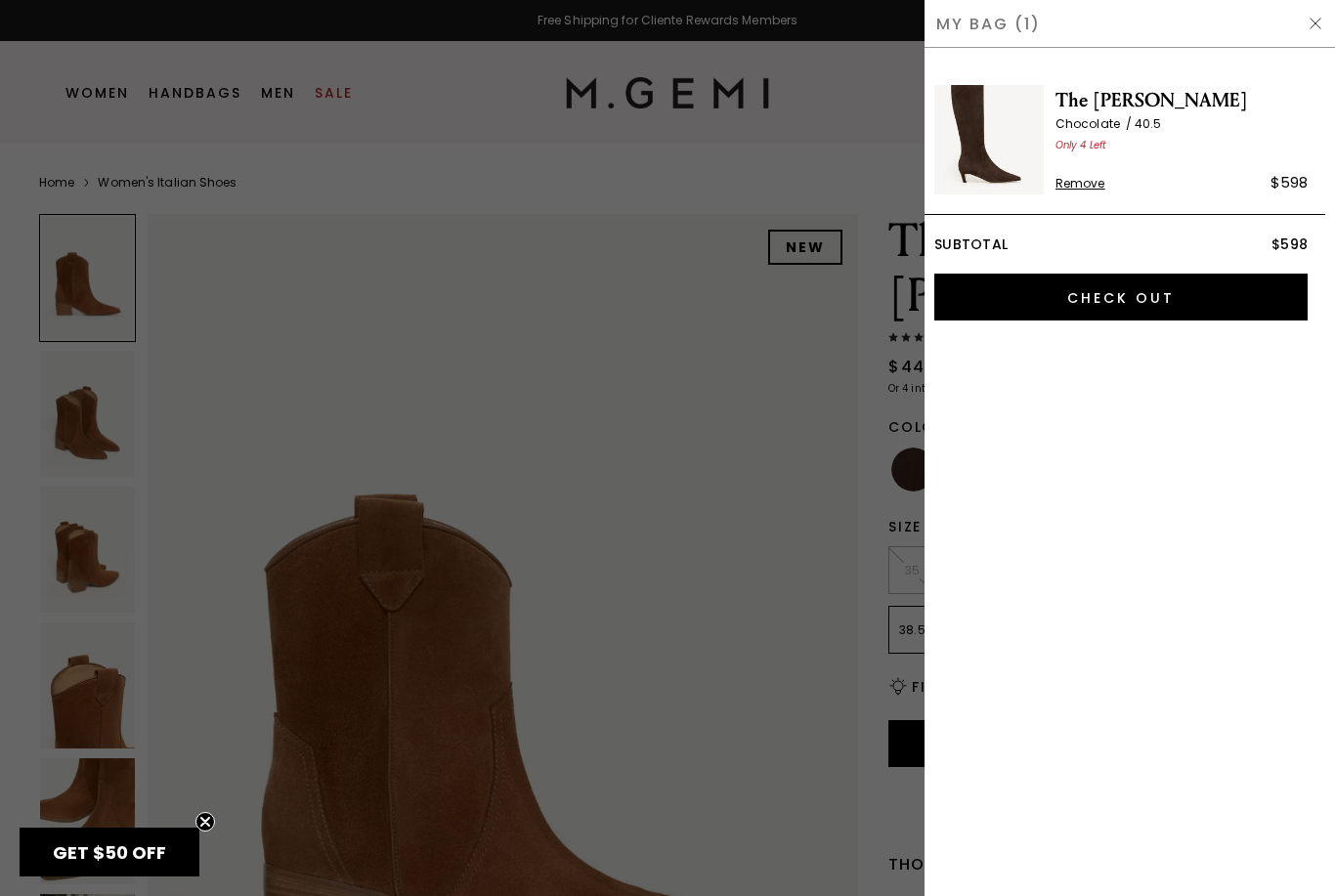
click at [672, 369] on div at bounding box center [668, 448] width 1335 height 896
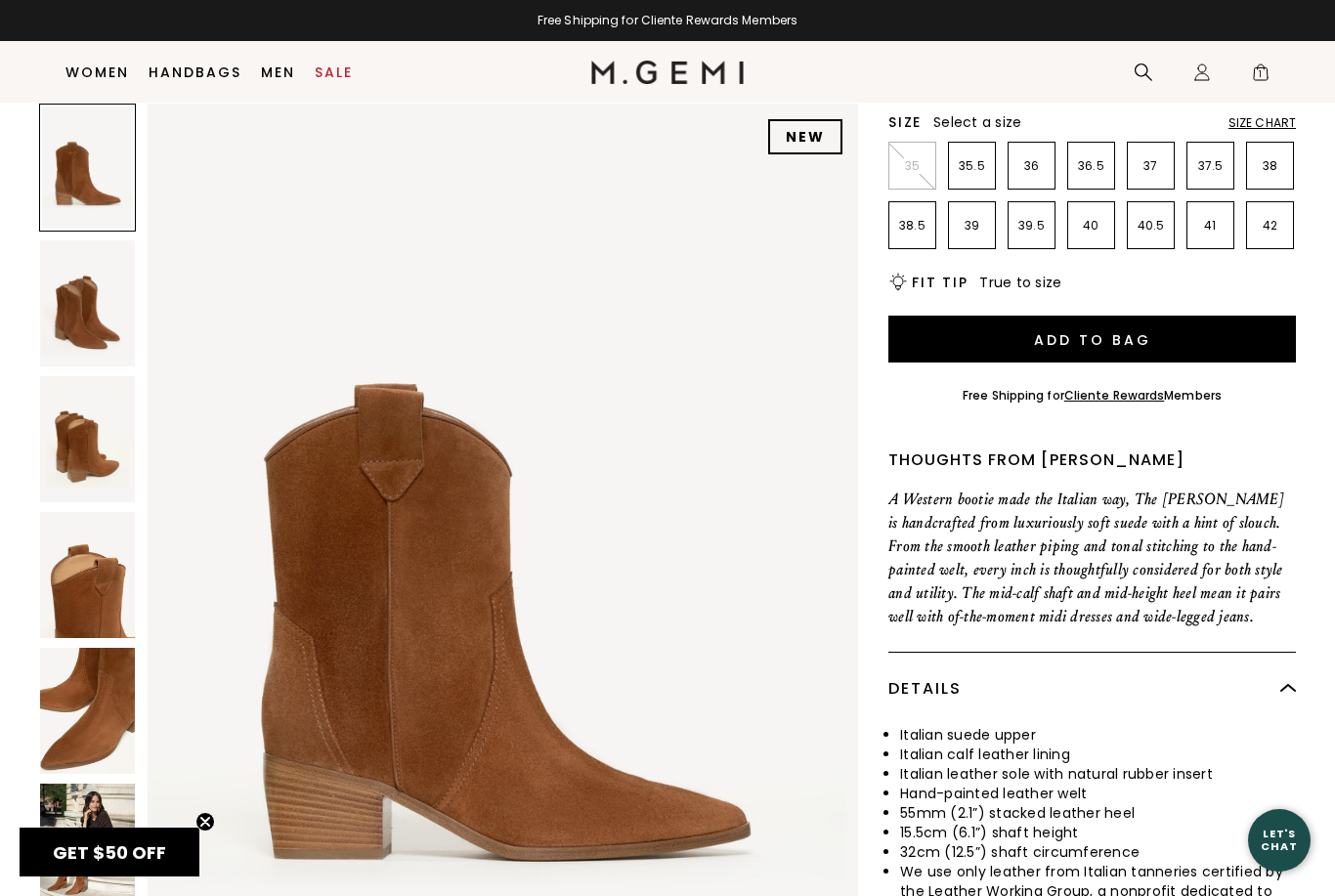
scroll to position [368, 0]
